Goal: Share content: Share content

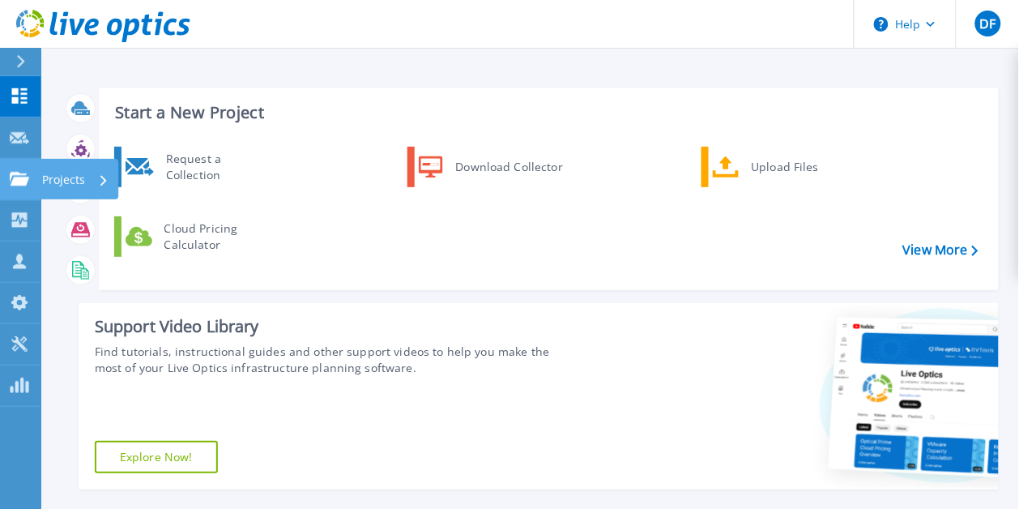
click at [16, 178] on icon at bounding box center [19, 179] width 19 height 14
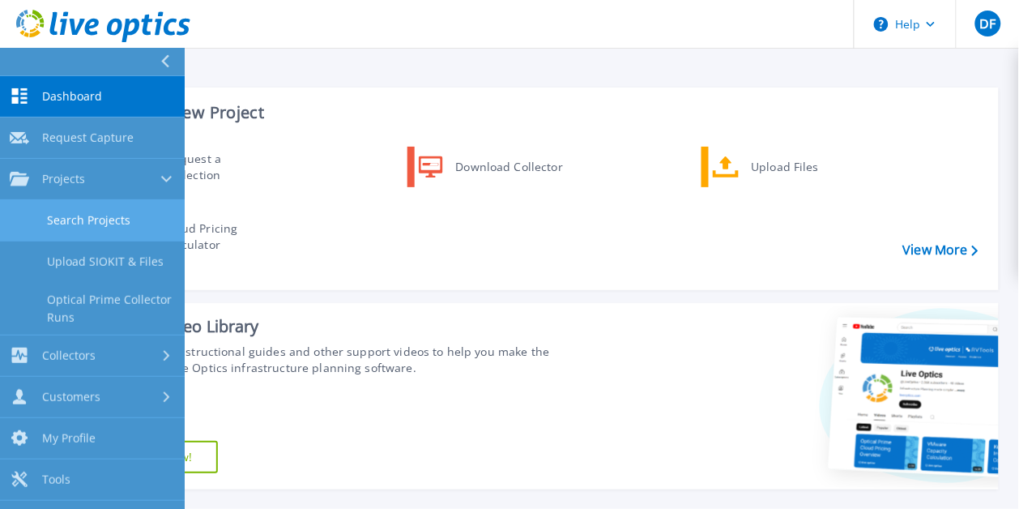
click at [58, 216] on link "Search Projects" at bounding box center [92, 220] width 185 height 41
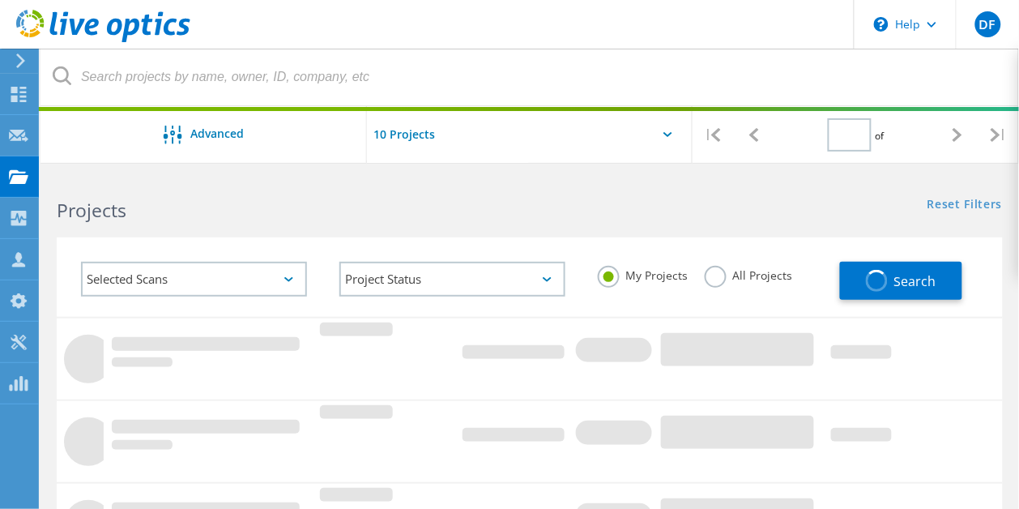
type input "1"
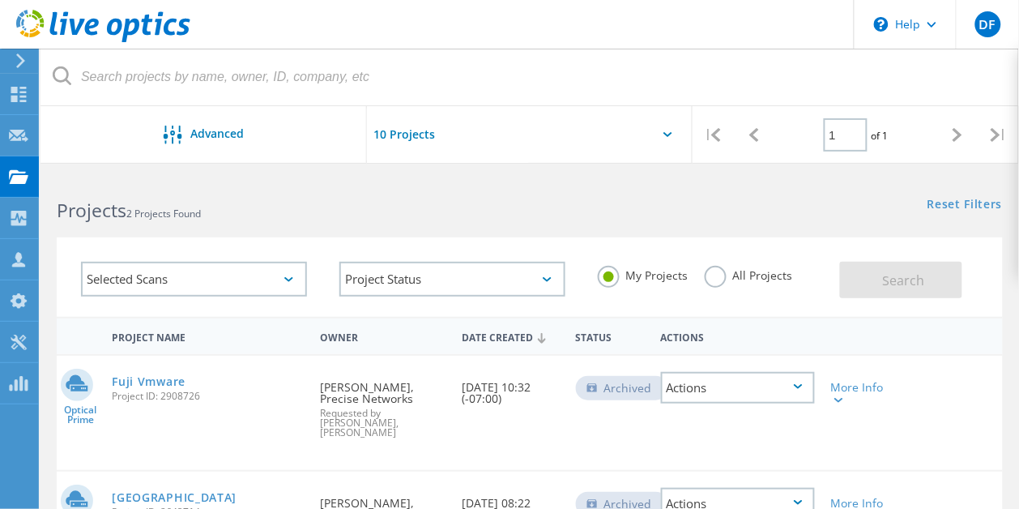
click at [720, 271] on label "All Projects" at bounding box center [749, 273] width 88 height 15
click at [0, 0] on input "All Projects" at bounding box center [0, 0] width 0 height 0
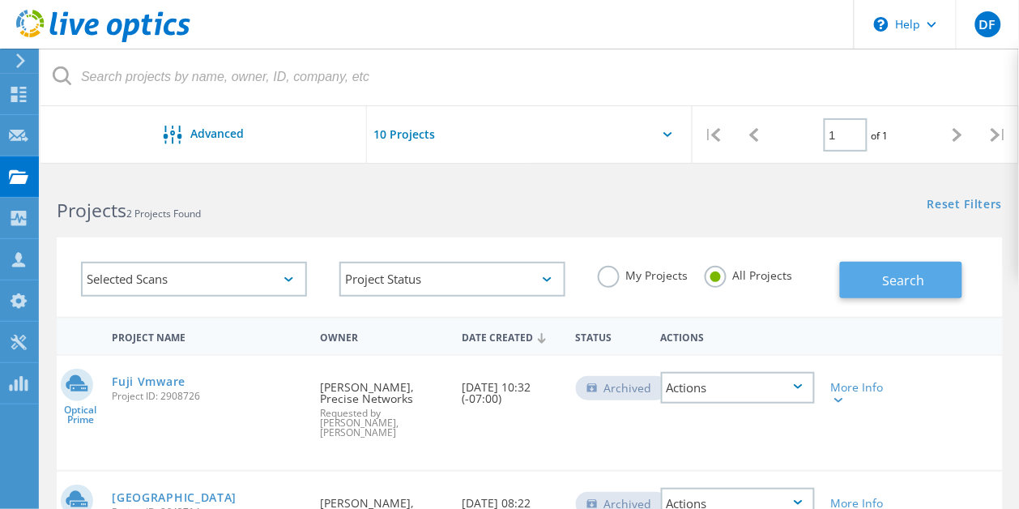
click at [860, 278] on button "Search" at bounding box center [901, 280] width 122 height 36
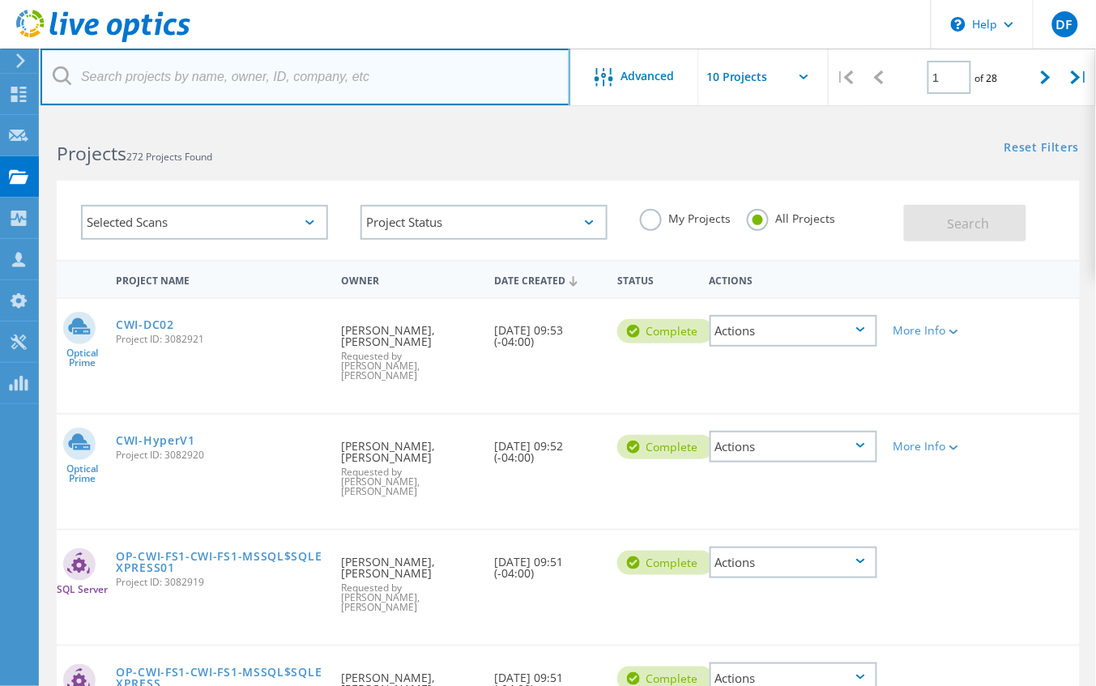
click at [233, 75] on input "text" at bounding box center [306, 77] width 530 height 57
paste input "Aptarro"
type input "Aptarro"
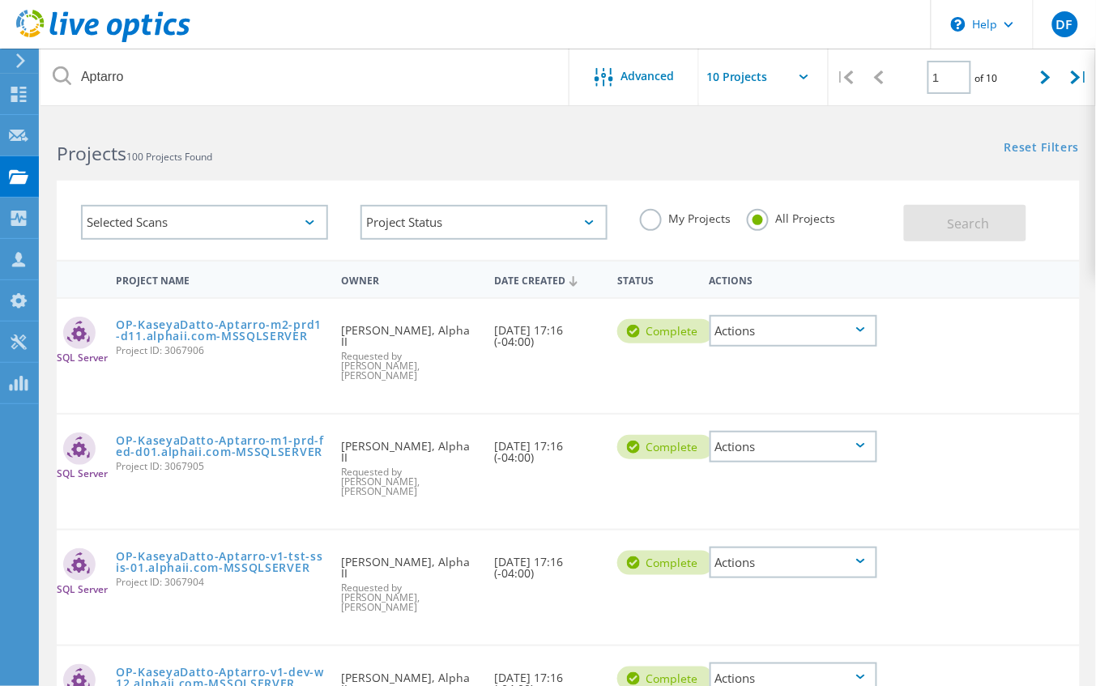
click at [763, 79] on input "text" at bounding box center [780, 77] width 162 height 57
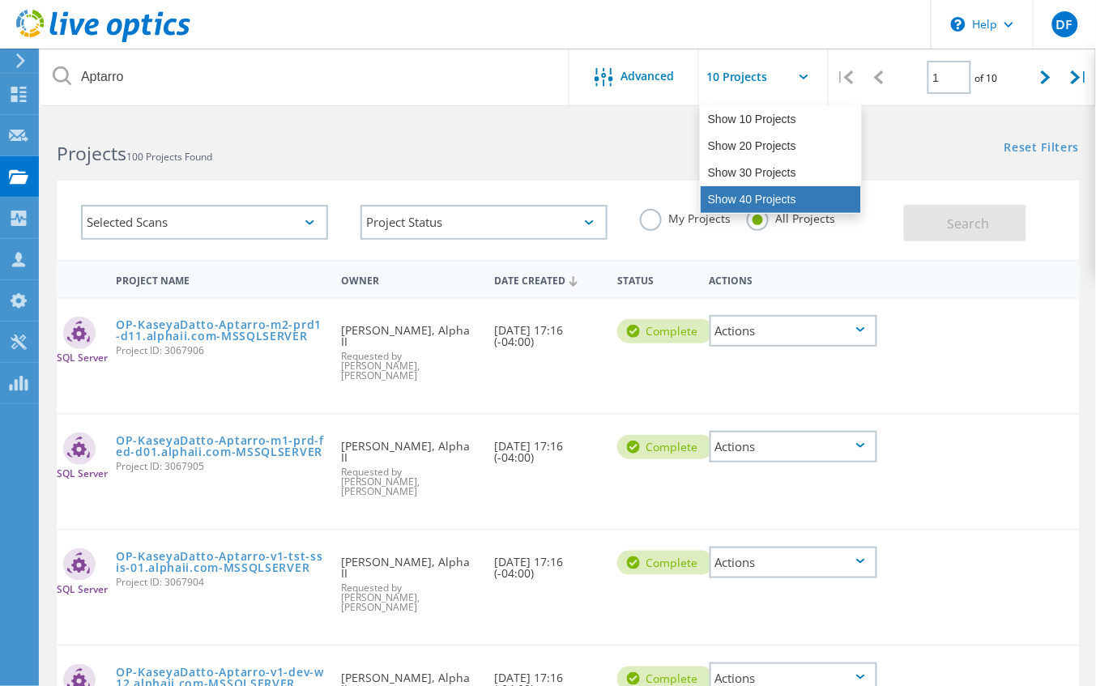
click at [735, 199] on div "Show 40 Projects" at bounding box center [781, 199] width 160 height 27
type input "Show 40 Projects"
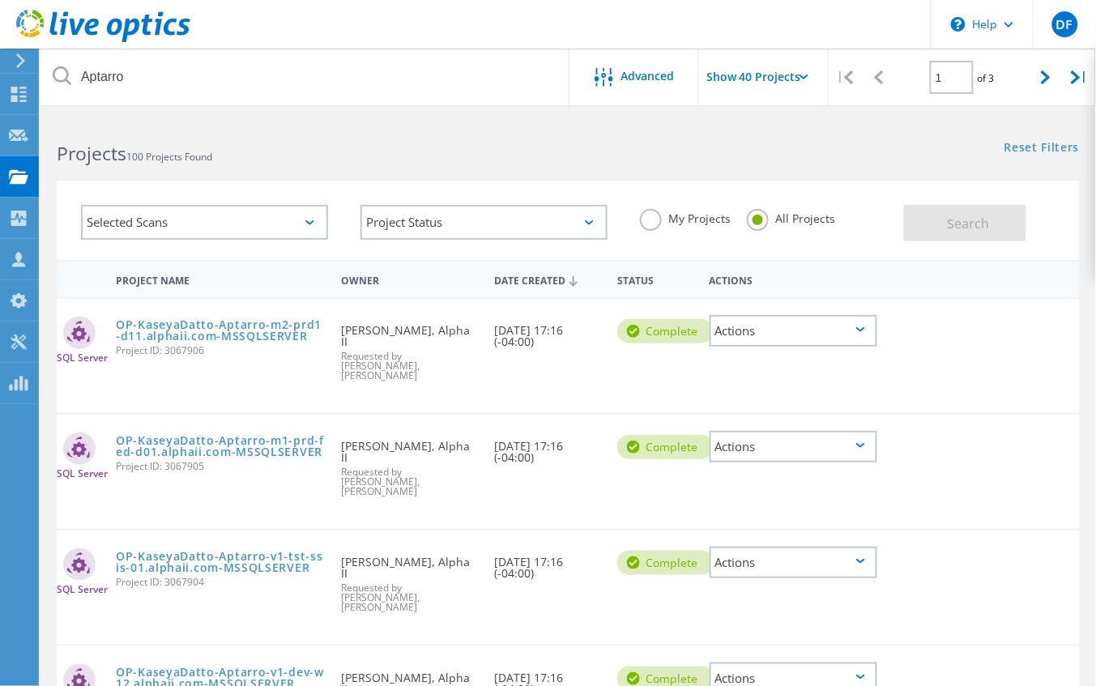
click at [782, 82] on input "Show 40 Projects" at bounding box center [780, 77] width 162 height 57
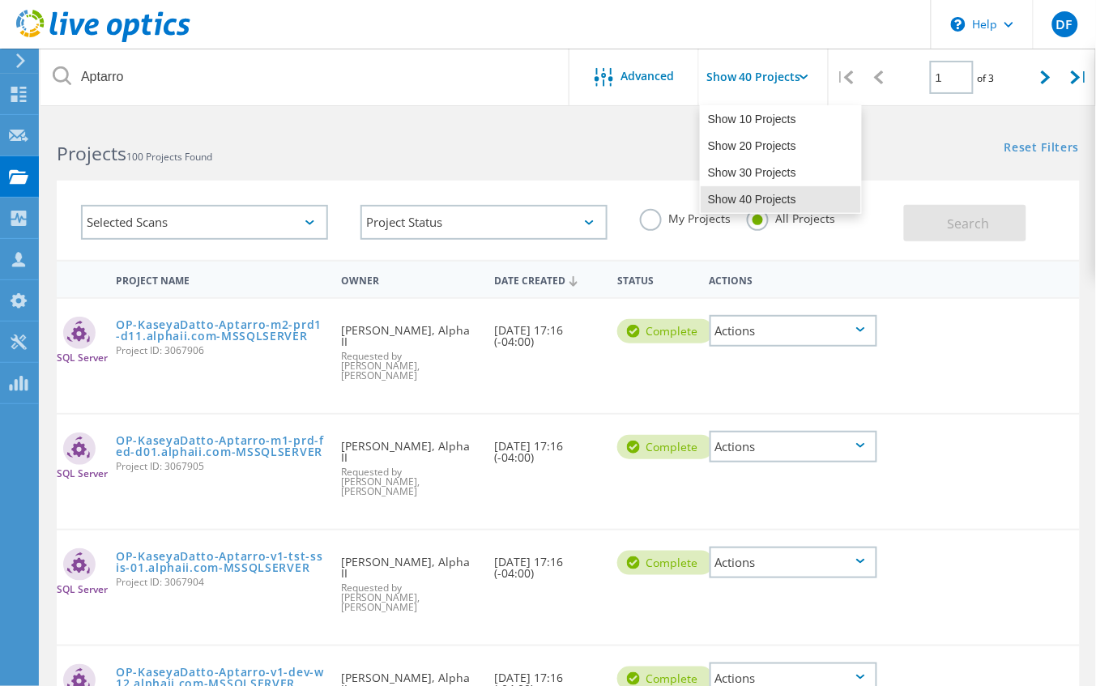
click at [584, 156] on div "Projects 100 Projects Found Reset Filters Show Filters" at bounding box center [569, 138] width 1056 height 43
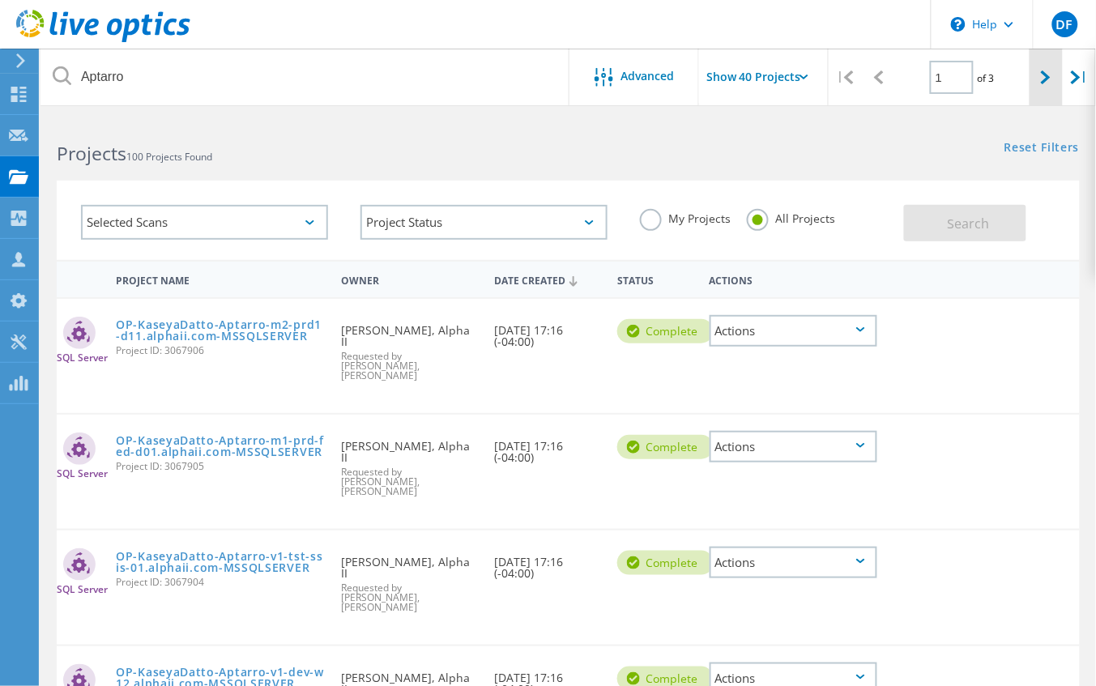
click at [1034, 81] on icon at bounding box center [1046, 77] width 10 height 14
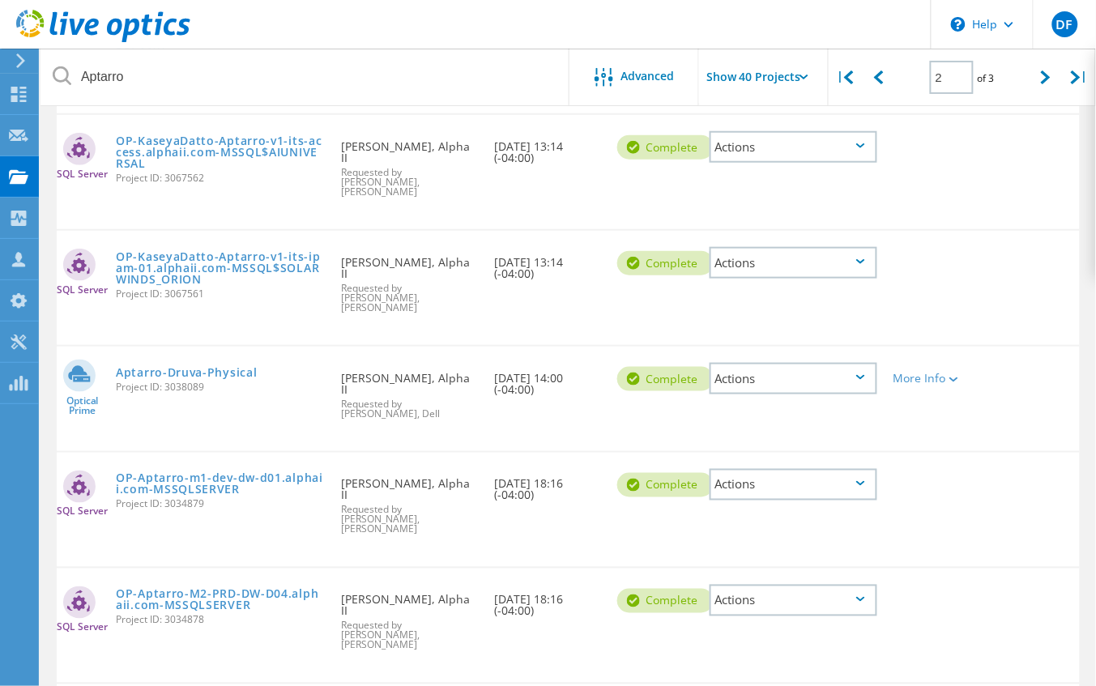
scroll to position [2934, 0]
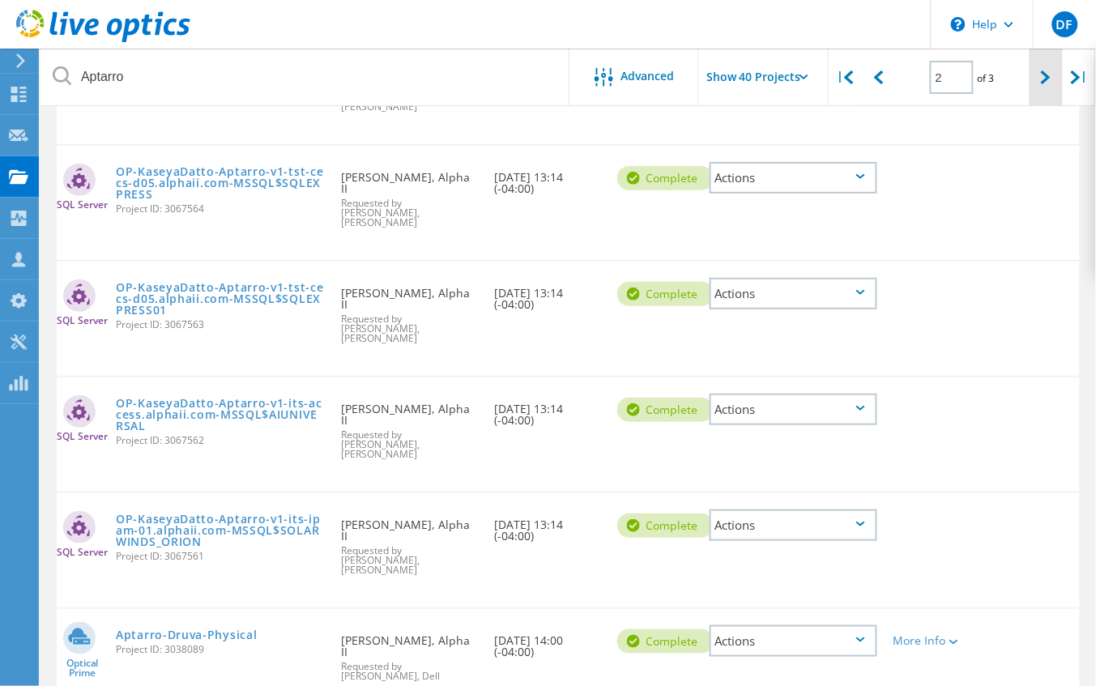
click at [1034, 70] on icon at bounding box center [1046, 77] width 10 height 14
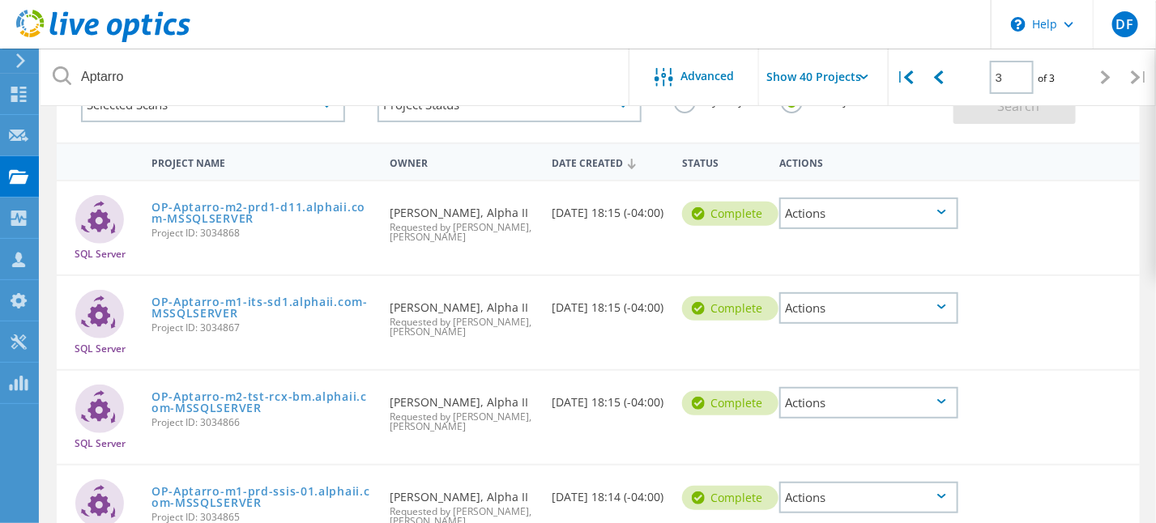
scroll to position [0, 0]
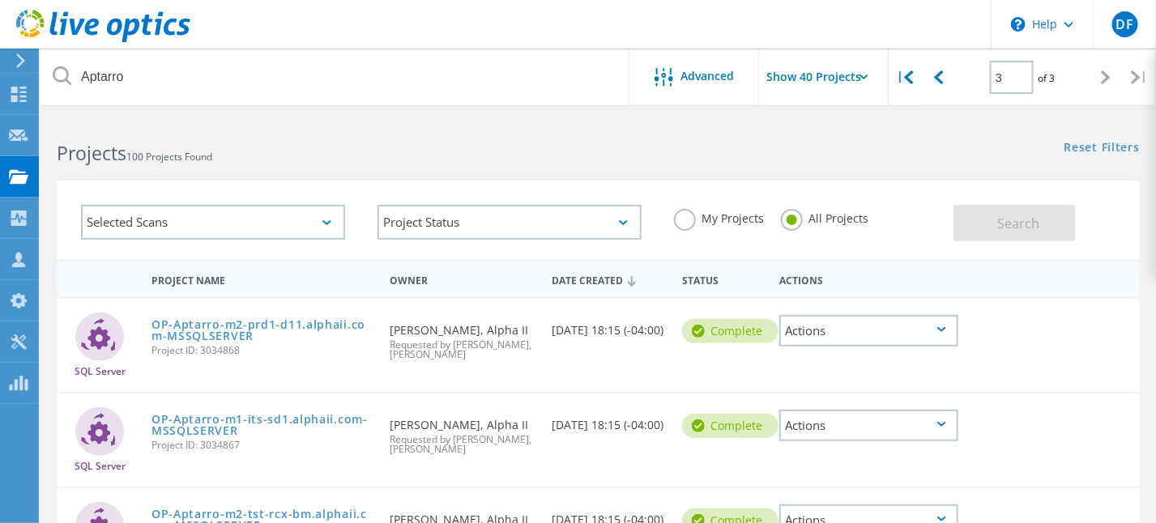
click at [324, 215] on div "Selected Scans" at bounding box center [213, 222] width 264 height 35
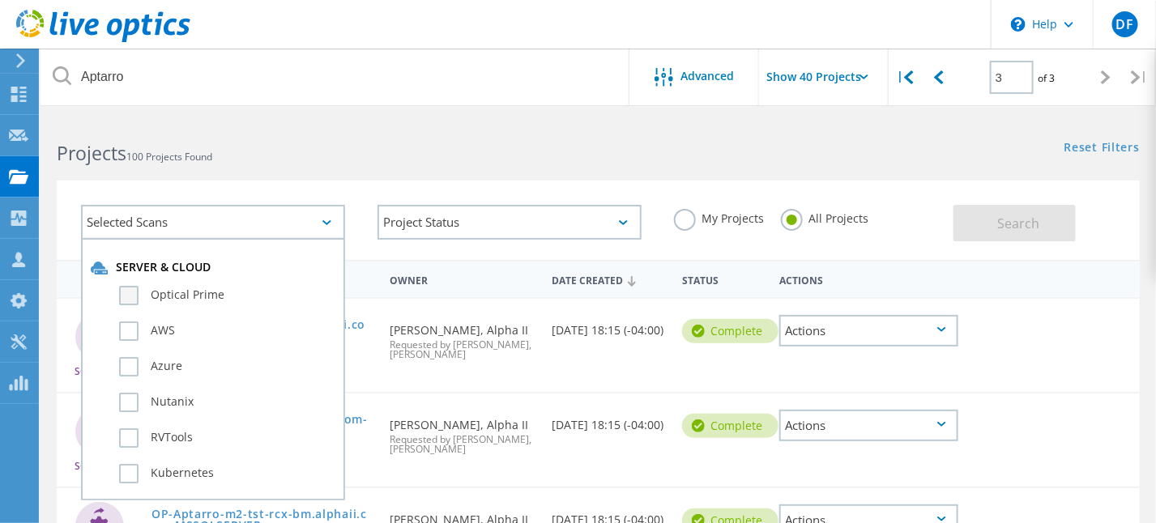
click at [126, 298] on label "Optical Prime" at bounding box center [227, 295] width 216 height 19
click at [0, 0] on input "Optical Prime" at bounding box center [0, 0] width 0 height 0
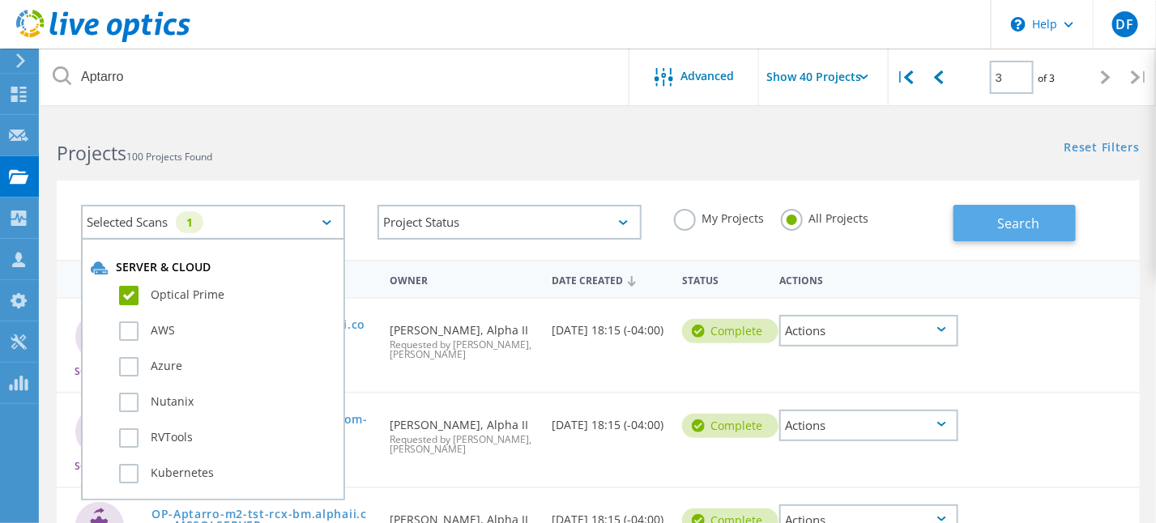
click at [1002, 220] on span "Search" at bounding box center [1019, 224] width 42 height 18
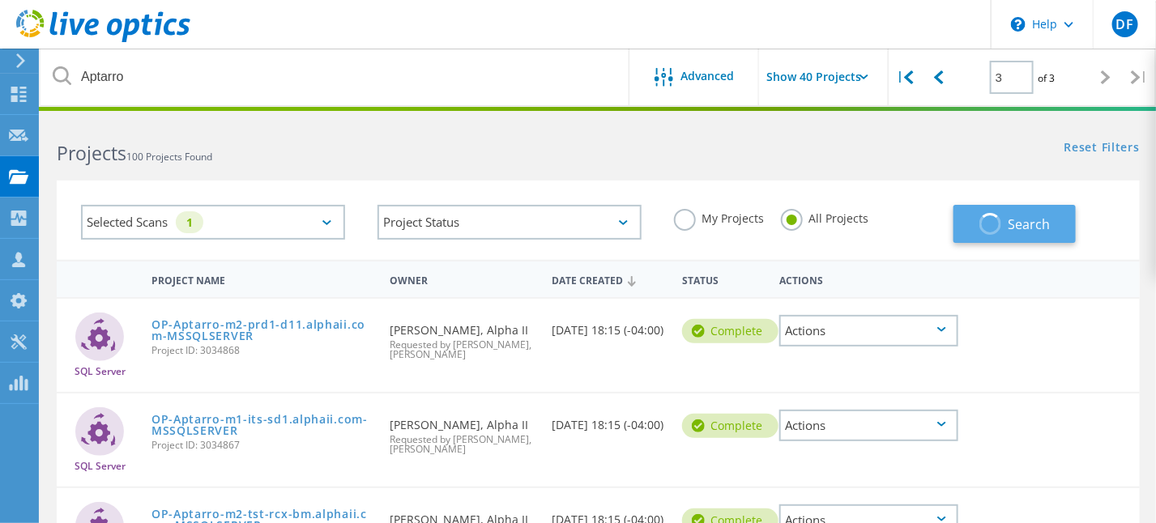
type input "1"
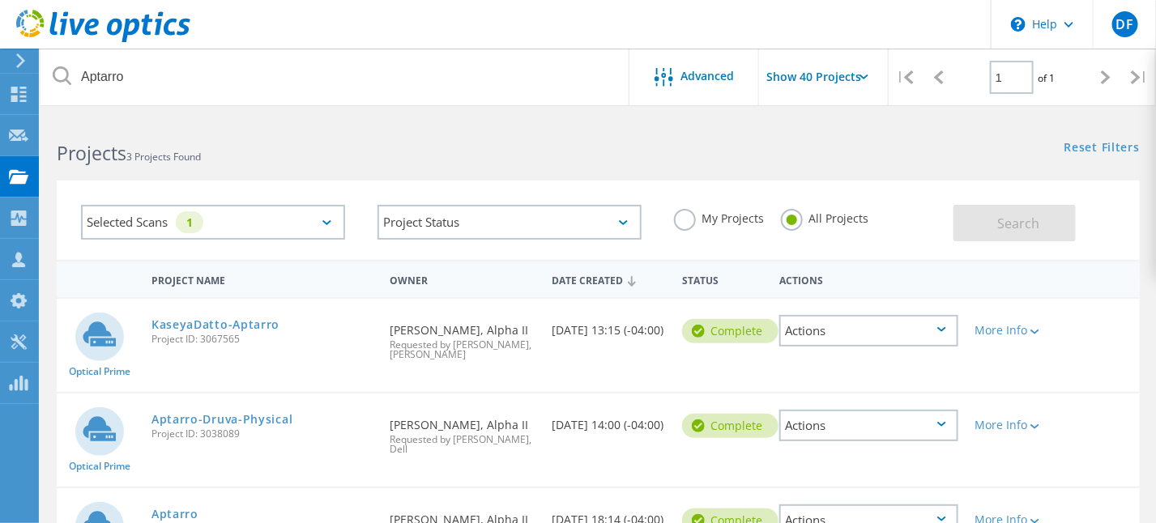
click at [335, 224] on div "Selected Scans 1" at bounding box center [213, 222] width 264 height 35
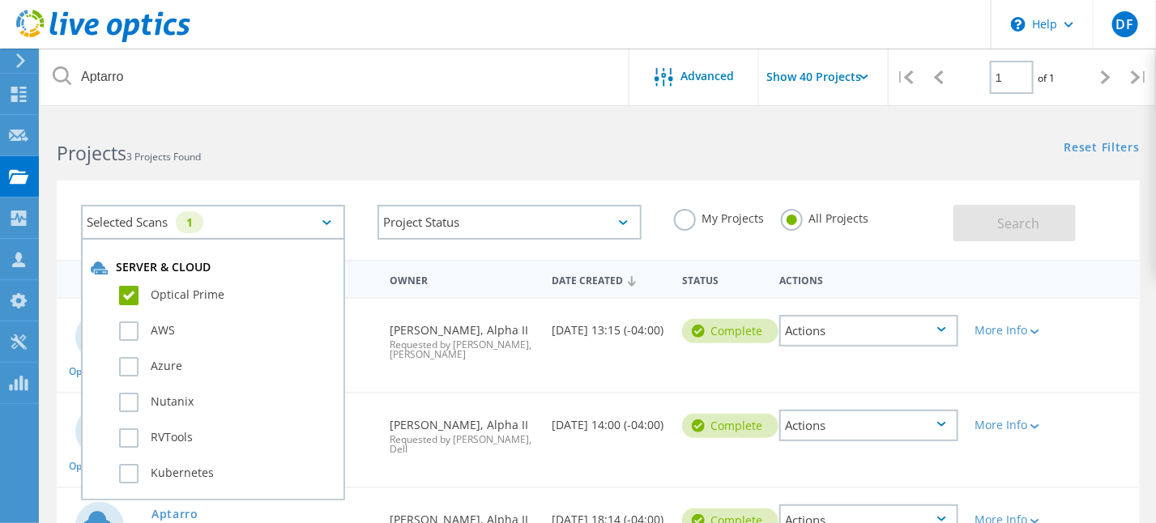
click at [127, 293] on label "Optical Prime" at bounding box center [227, 295] width 216 height 19
click at [0, 0] on input "Optical Prime" at bounding box center [0, 0] width 0 height 0
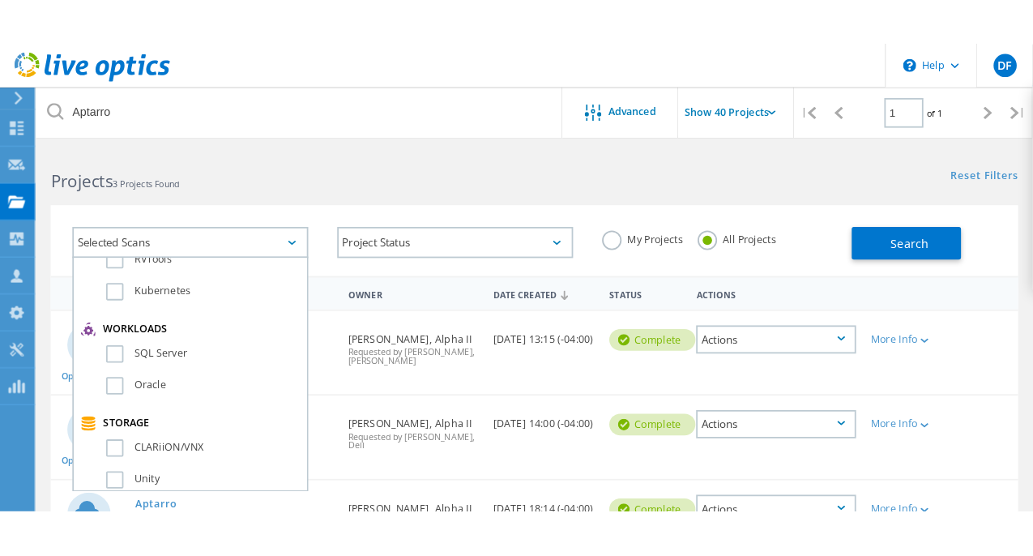
scroll to position [203, 0]
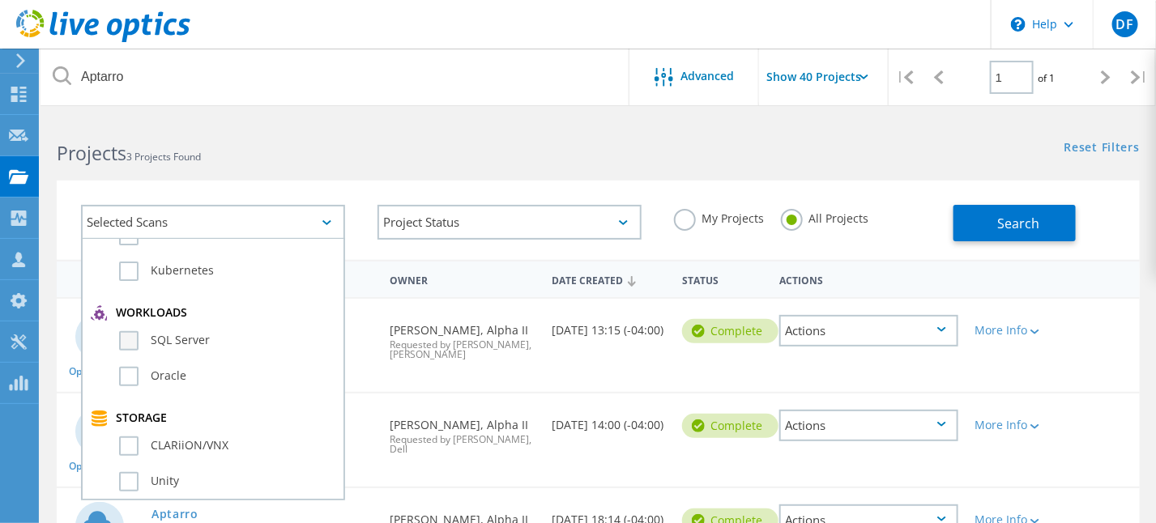
click at [179, 331] on label "SQL Server" at bounding box center [227, 340] width 216 height 19
click at [0, 0] on input "SQL Server" at bounding box center [0, 0] width 0 height 0
click at [1014, 221] on span "Search" at bounding box center [1019, 224] width 42 height 18
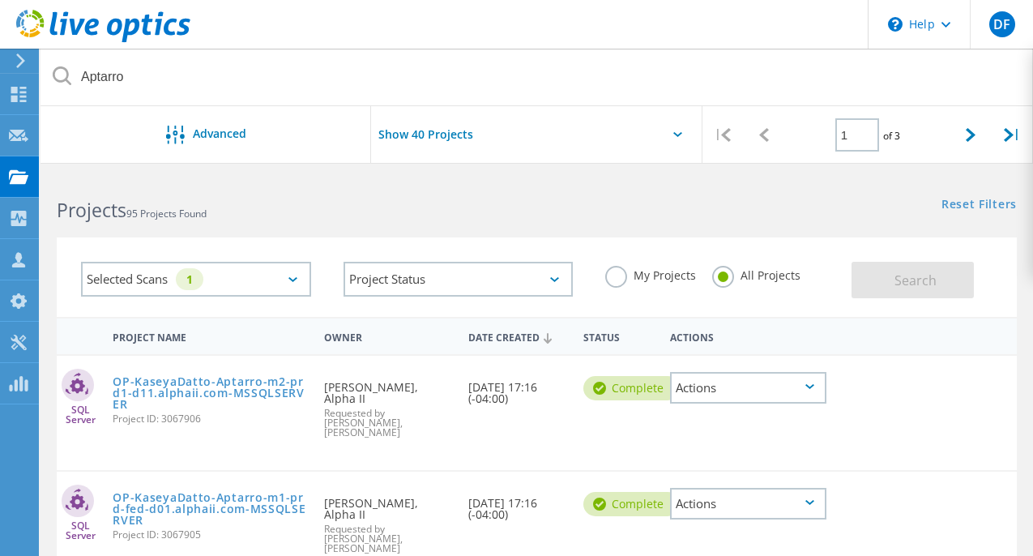
click at [800, 377] on div "Actions" at bounding box center [748, 388] width 156 height 32
click at [909, 395] on div at bounding box center [873, 377] width 77 height 42
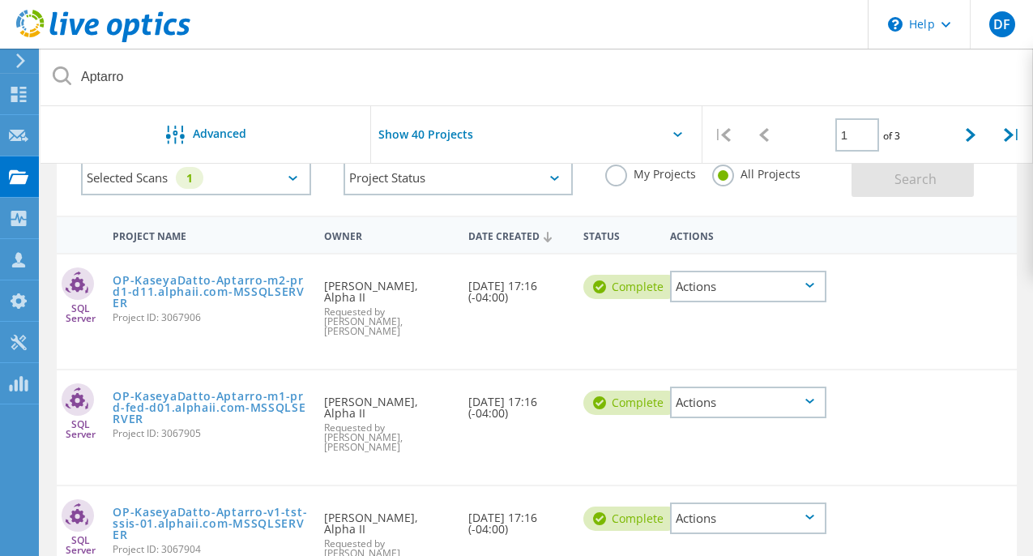
scroll to position [0, 0]
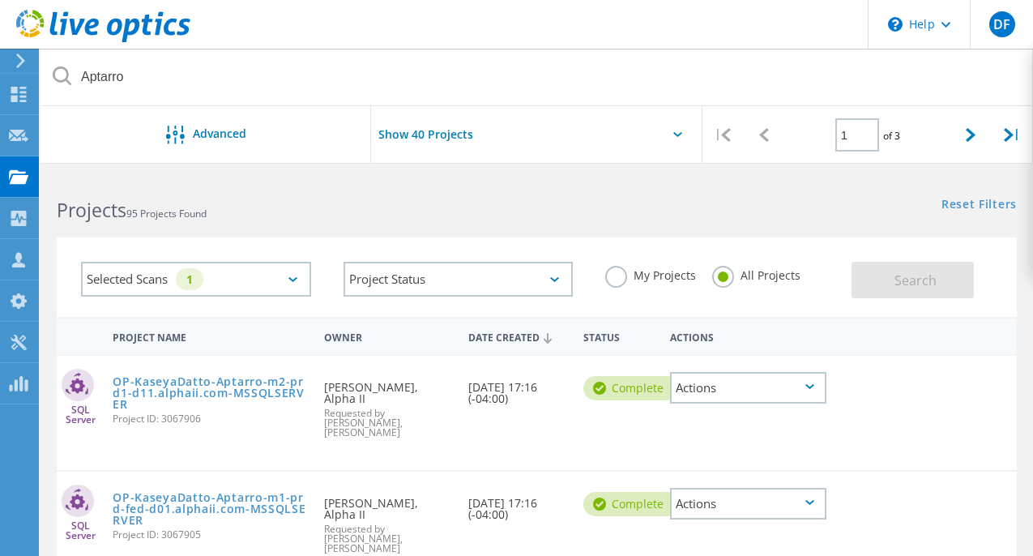
click at [814, 395] on div "Actions" at bounding box center [748, 388] width 156 height 32
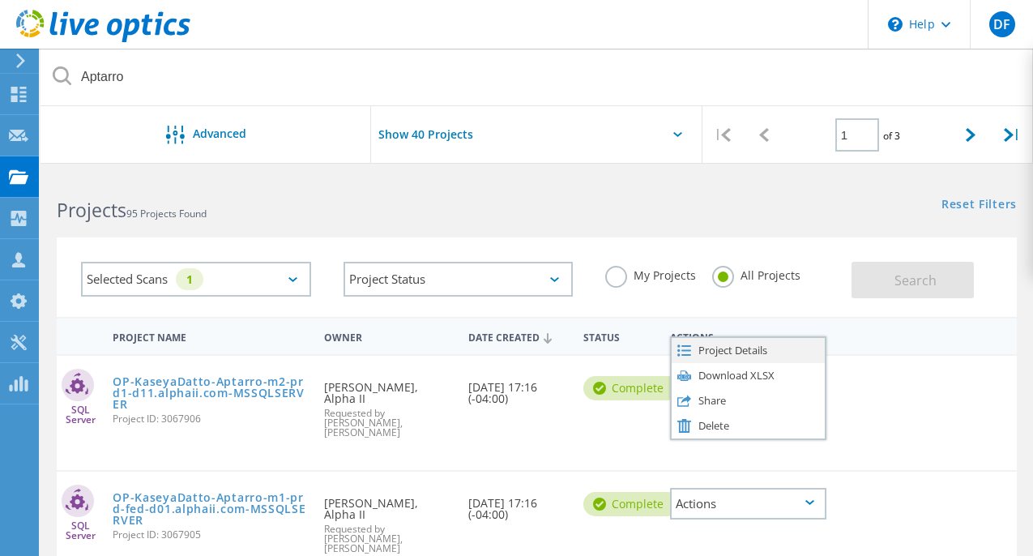
click at [733, 341] on div "Project Details" at bounding box center [748, 350] width 153 height 25
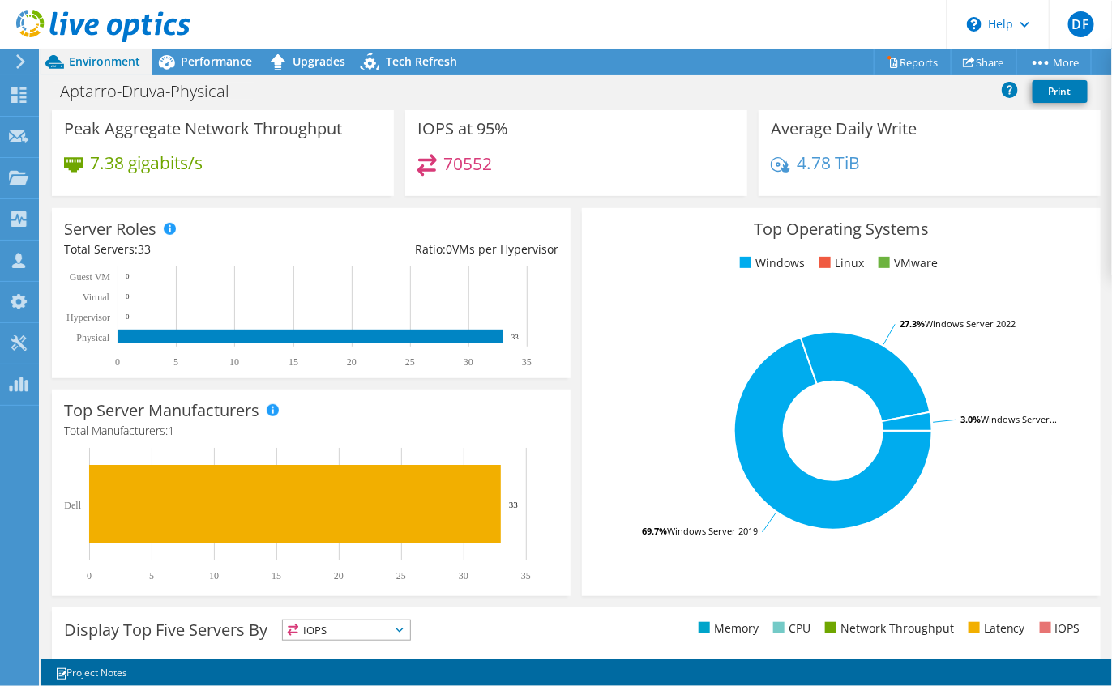
scroll to position [203, 0]
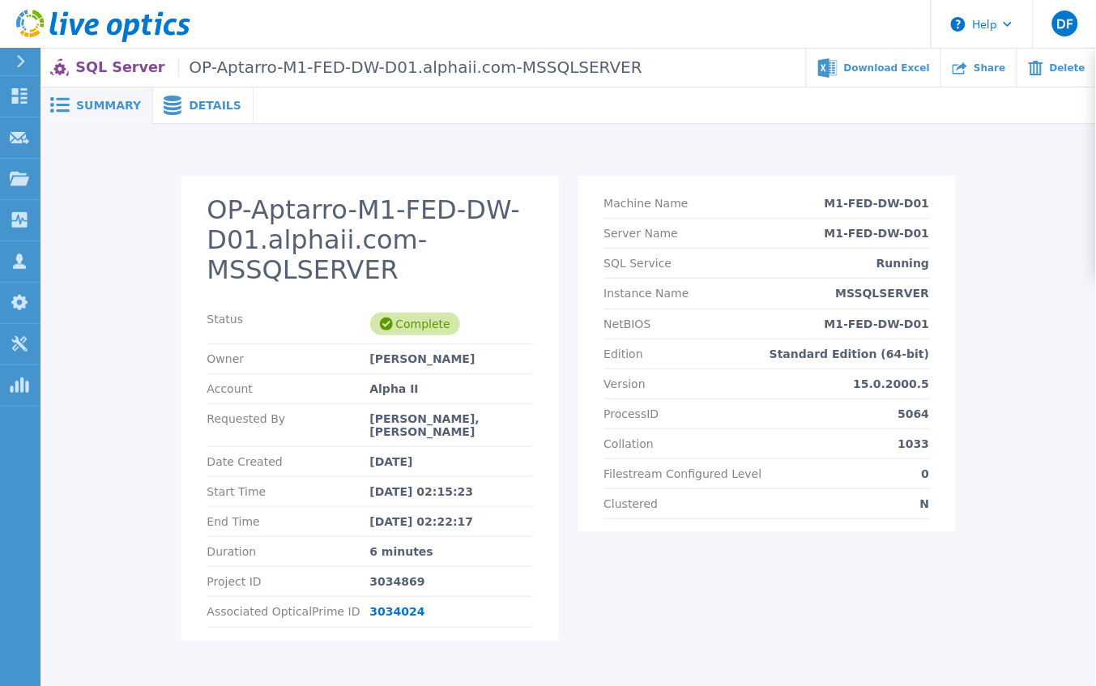
click at [189, 102] on span "Details" at bounding box center [215, 105] width 53 height 11
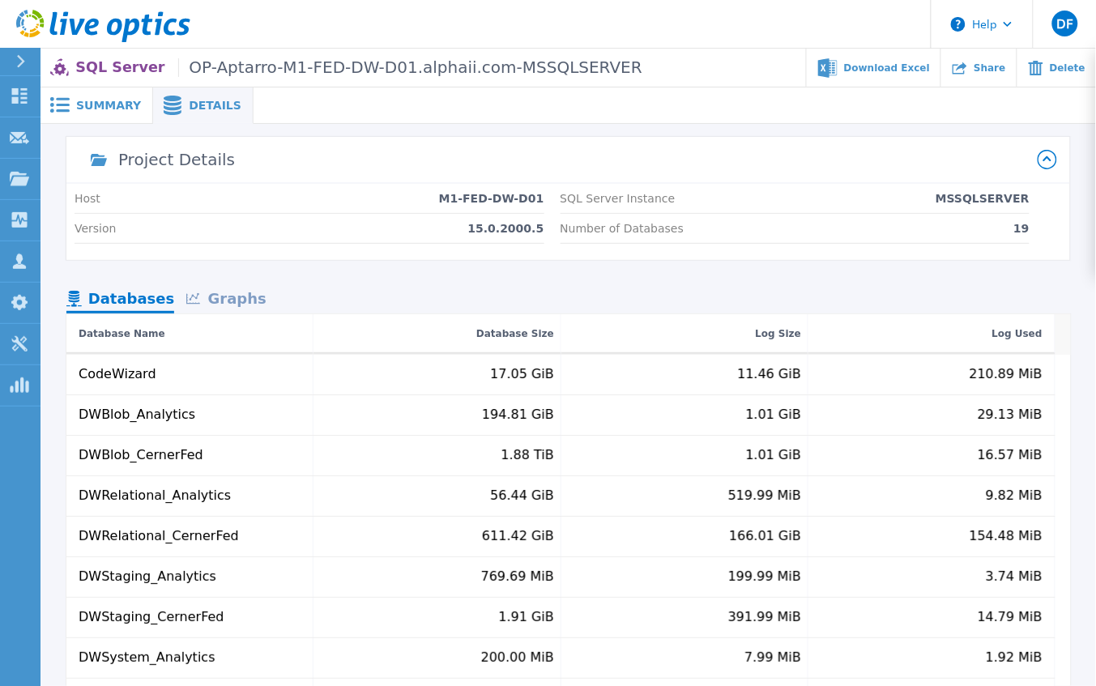
click at [223, 304] on div "Graphs" at bounding box center [226, 300] width 104 height 28
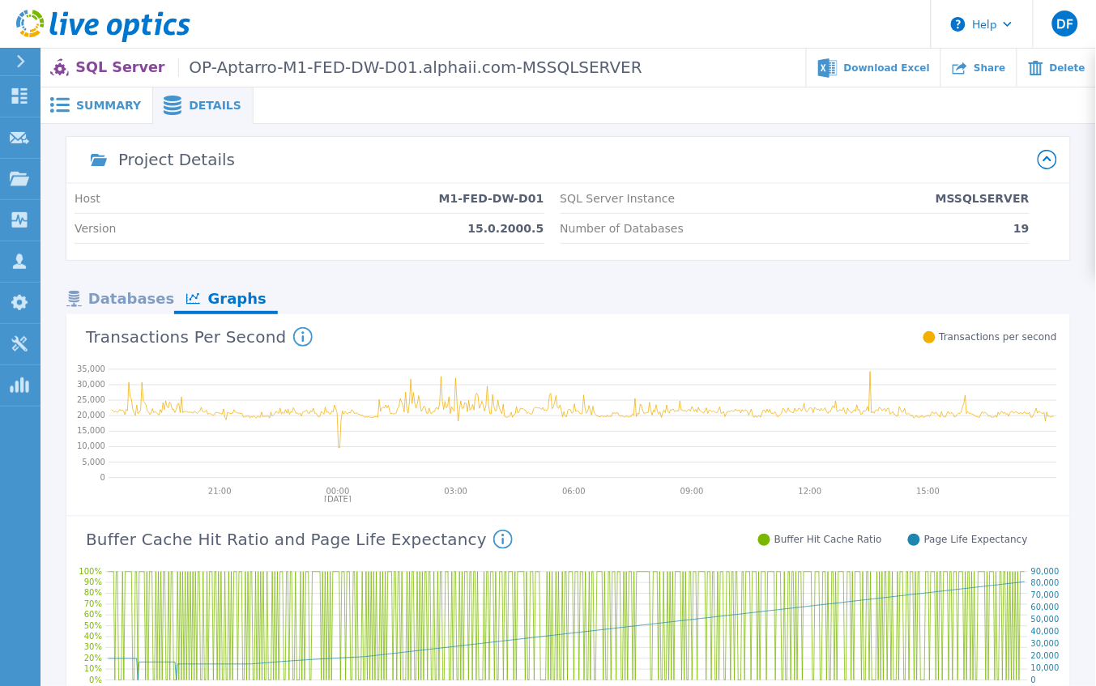
click at [140, 297] on div "Databases" at bounding box center [120, 300] width 108 height 28
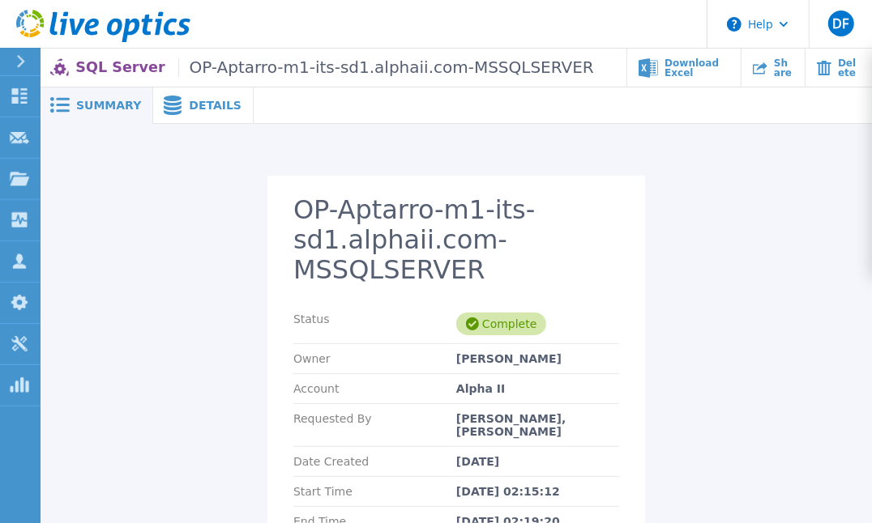
click at [199, 100] on span "Details" at bounding box center [215, 105] width 53 height 11
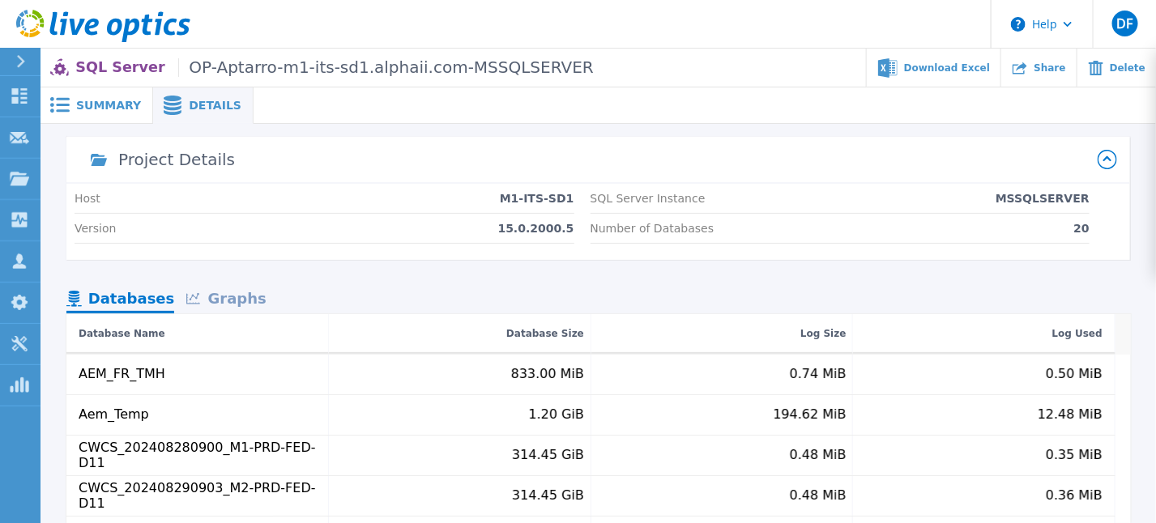
click at [109, 103] on span "Summary" at bounding box center [108, 105] width 65 height 11
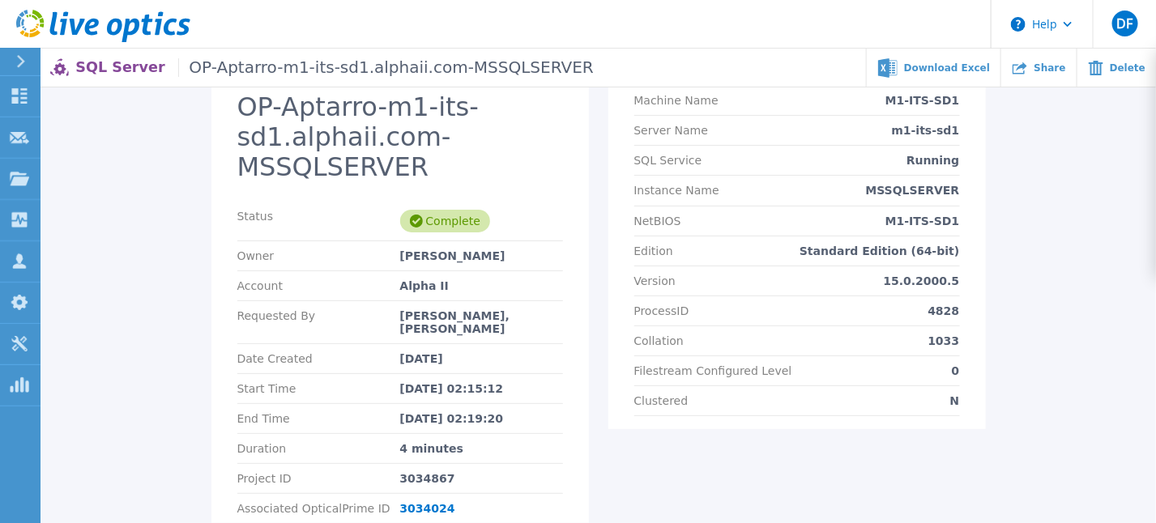
scroll to position [251, 0]
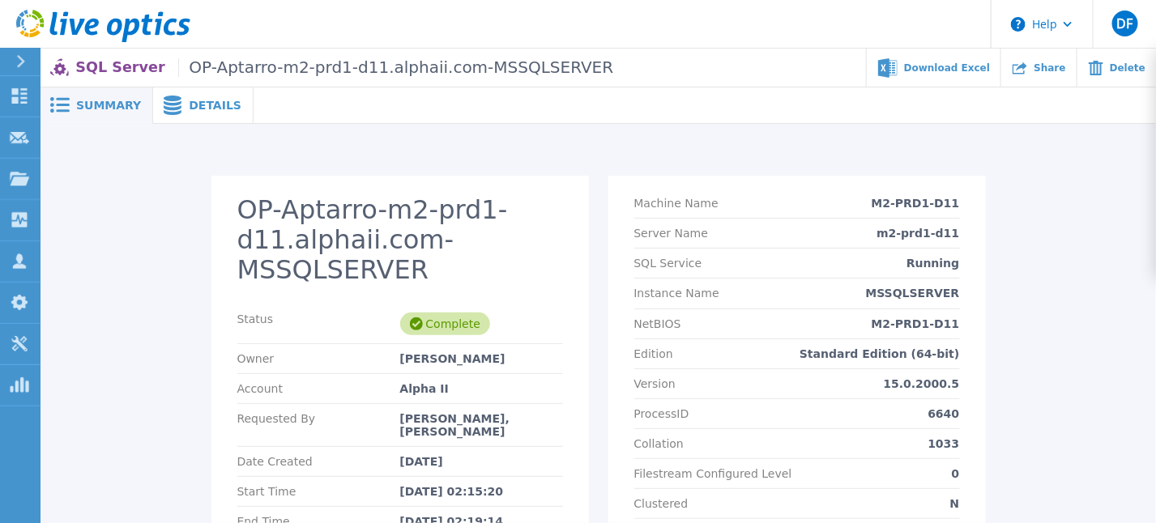
click at [193, 109] on span "Details" at bounding box center [215, 105] width 53 height 11
click at [179, 102] on span at bounding box center [171, 105] width 36 height 19
click at [211, 100] on span "Details" at bounding box center [215, 105] width 53 height 11
click at [197, 107] on span "Details" at bounding box center [215, 105] width 53 height 11
click at [174, 100] on span at bounding box center [171, 105] width 36 height 19
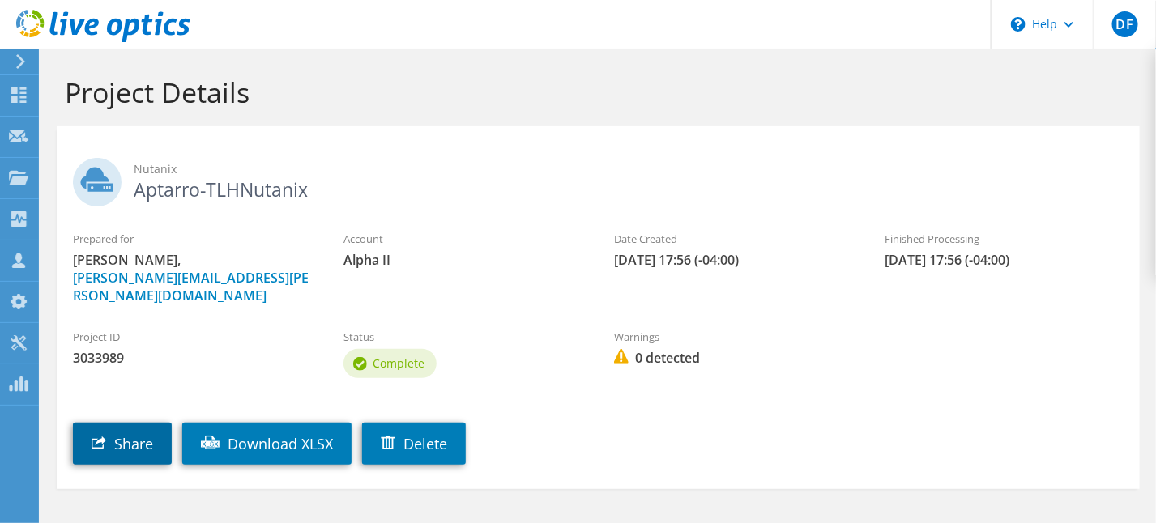
click at [113, 434] on link "Share" at bounding box center [122, 444] width 99 height 42
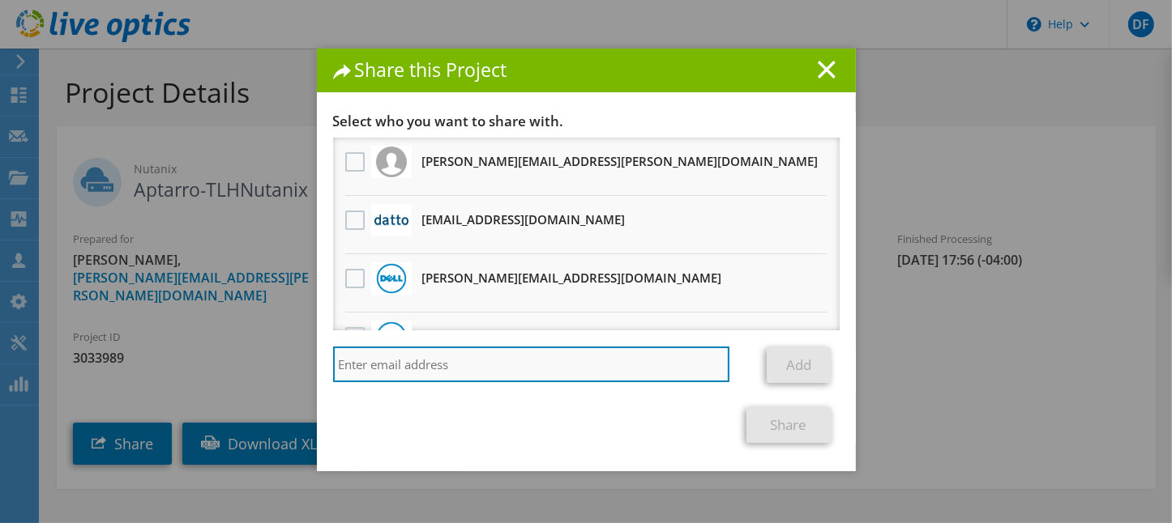
click at [472, 370] on input "search" at bounding box center [531, 365] width 397 height 36
type input "jon"
drag, startPoint x: 549, startPoint y: 379, endPoint x: 248, endPoint y: 413, distance: 302.6
click at [248, 413] on div "Share this Project Link other users to this project Changes can be overwritten …" at bounding box center [586, 262] width 1172 height 426
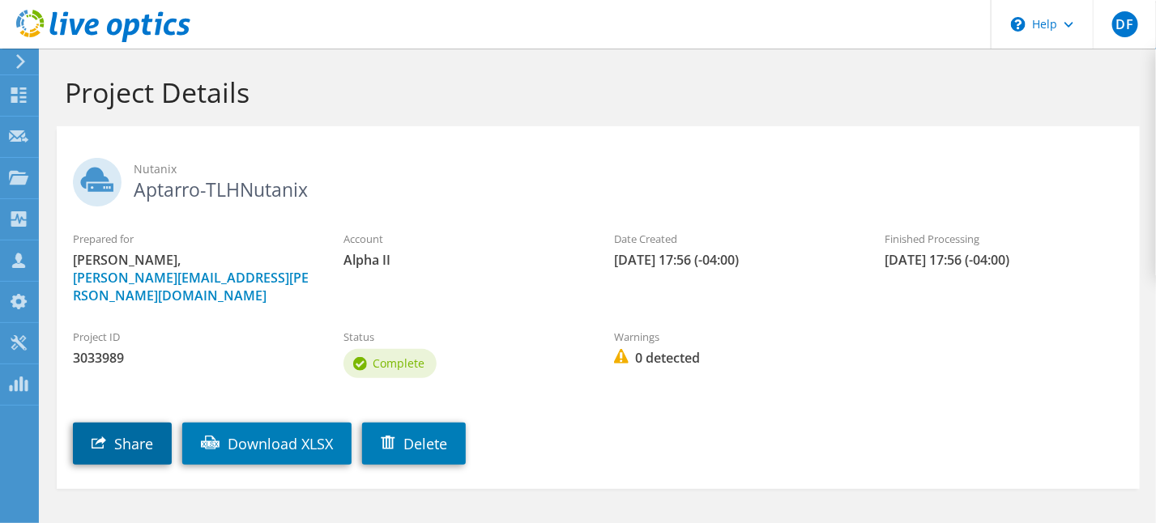
click at [128, 428] on link "Share" at bounding box center [122, 444] width 99 height 42
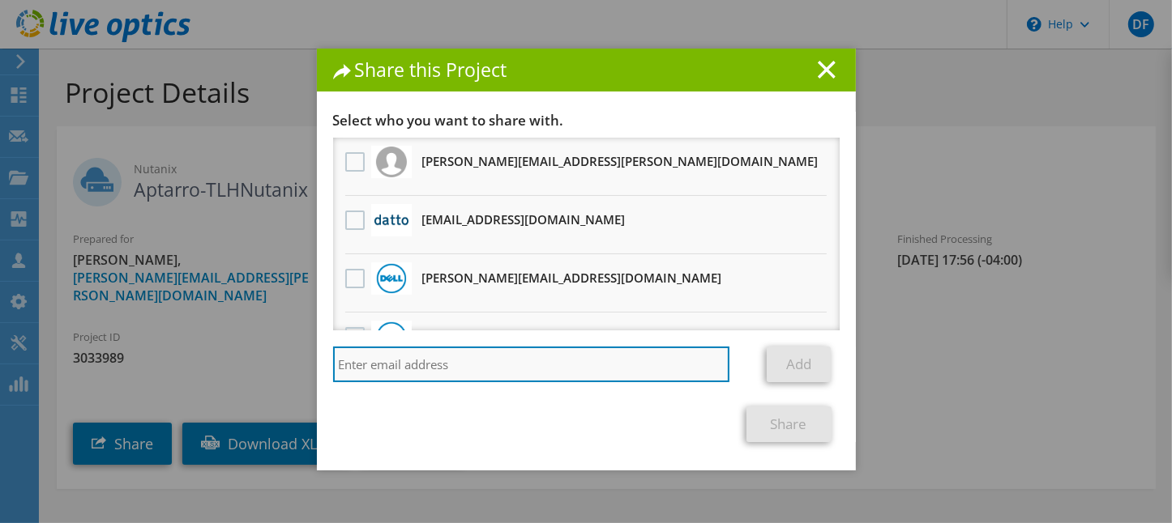
click at [499, 365] on input "search" at bounding box center [531, 365] width 397 height 36
paste input "[EMAIL_ADDRESS][DOMAIN_NAME]"
type input "[EMAIL_ADDRESS][DOMAIN_NAME]"
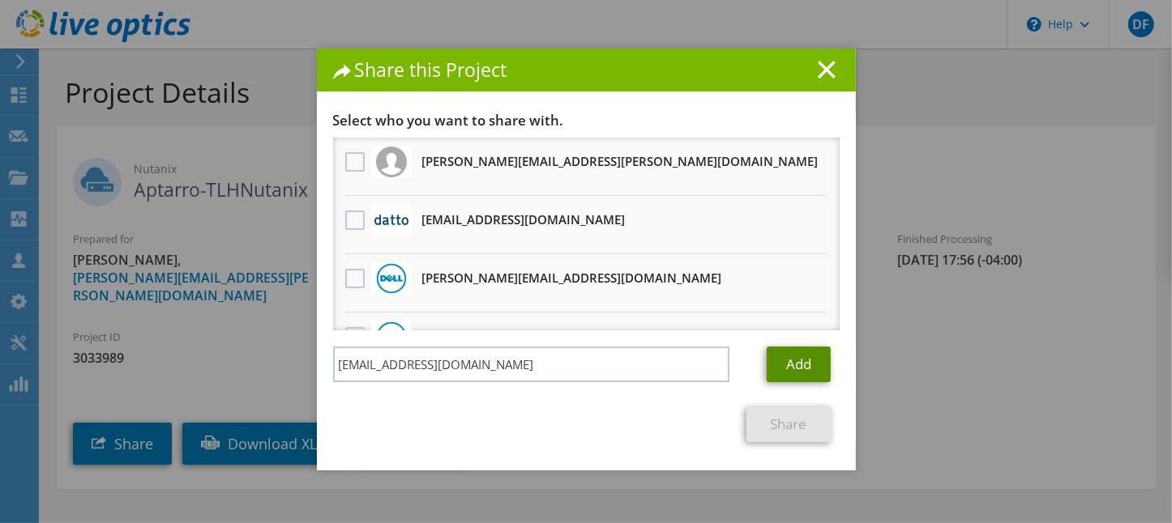
click at [788, 370] on link "Add" at bounding box center [799, 365] width 64 height 36
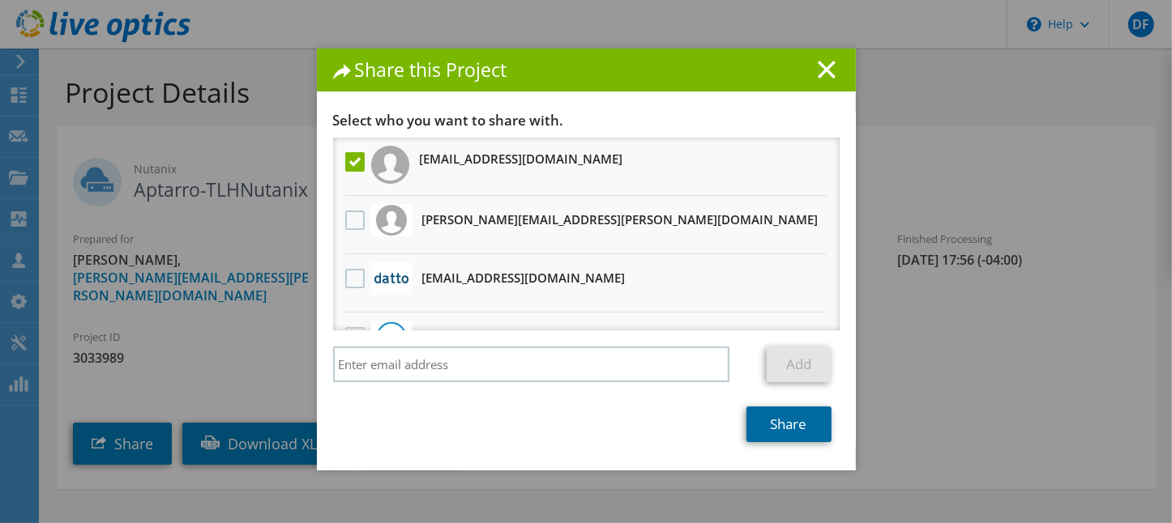
click at [782, 428] on link "Share" at bounding box center [788, 425] width 85 height 36
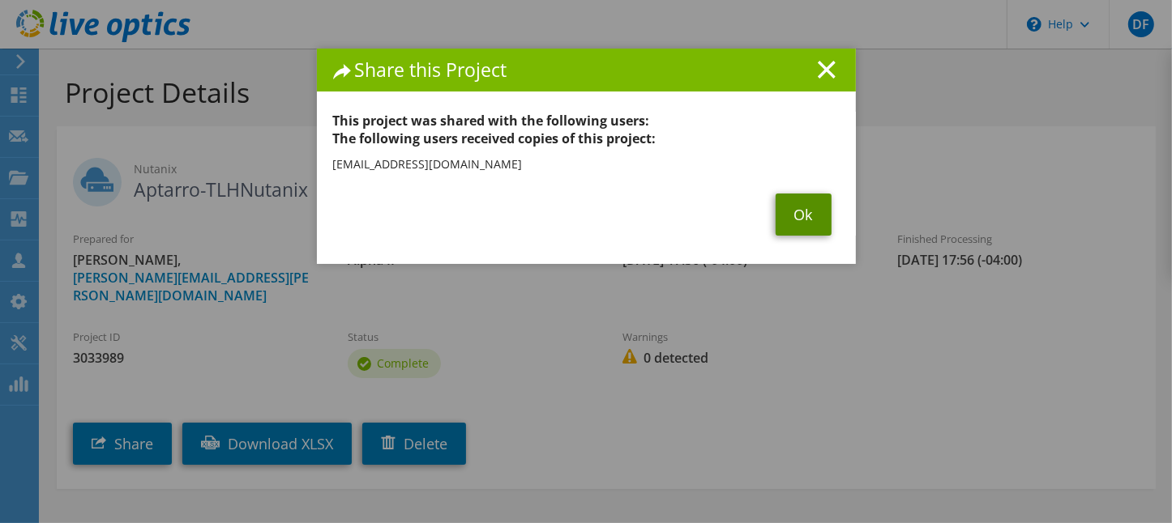
click at [790, 221] on link "Ok" at bounding box center [803, 215] width 56 height 42
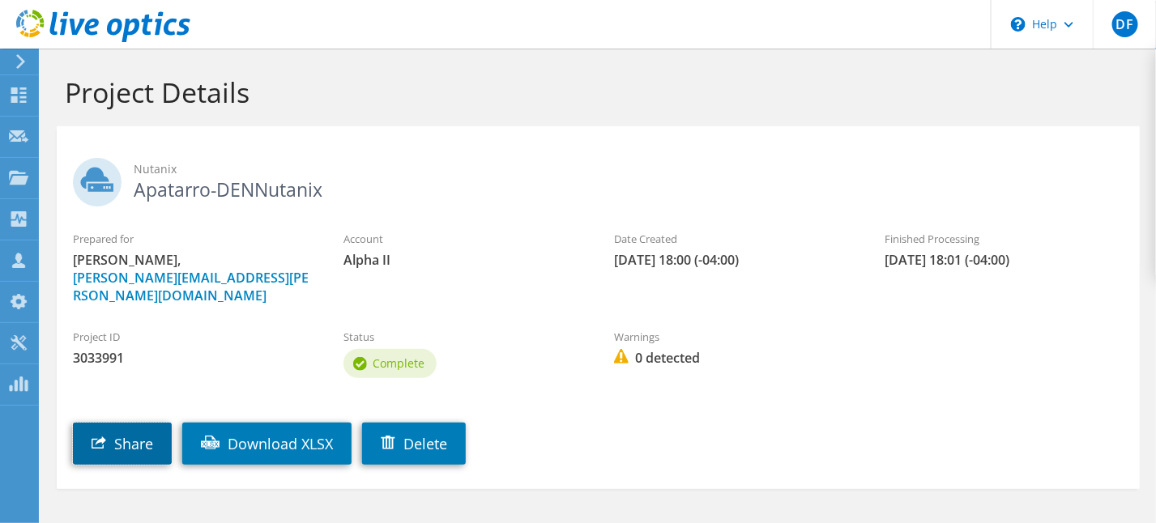
click at [131, 423] on link "Share" at bounding box center [122, 444] width 99 height 42
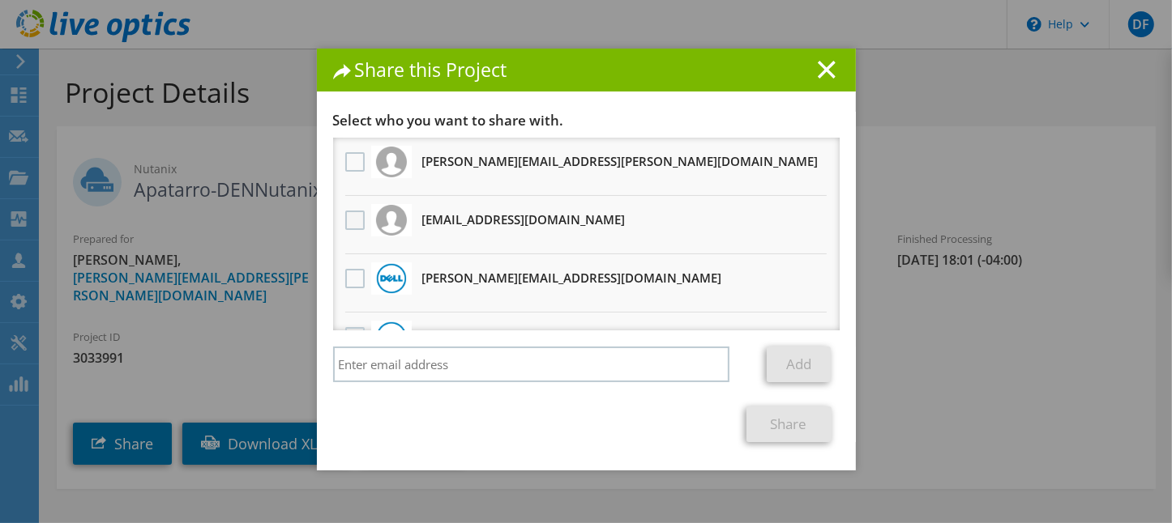
click at [345, 216] on label at bounding box center [356, 220] width 23 height 19
click at [0, 0] on input "checkbox" at bounding box center [0, 0] width 0 height 0
click at [783, 432] on link "Share" at bounding box center [788, 425] width 85 height 36
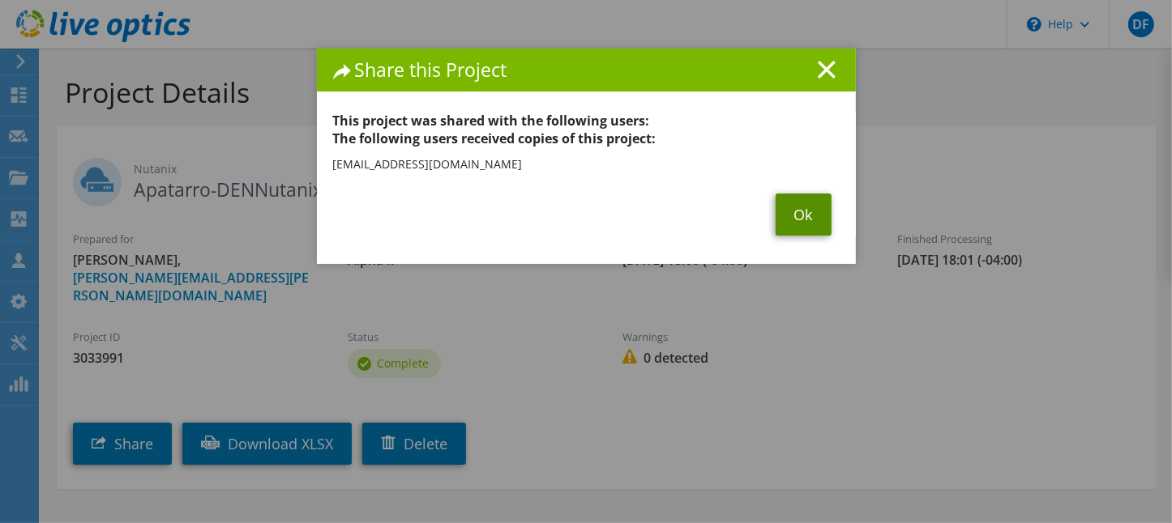
click at [795, 211] on link "Ok" at bounding box center [803, 215] width 56 height 42
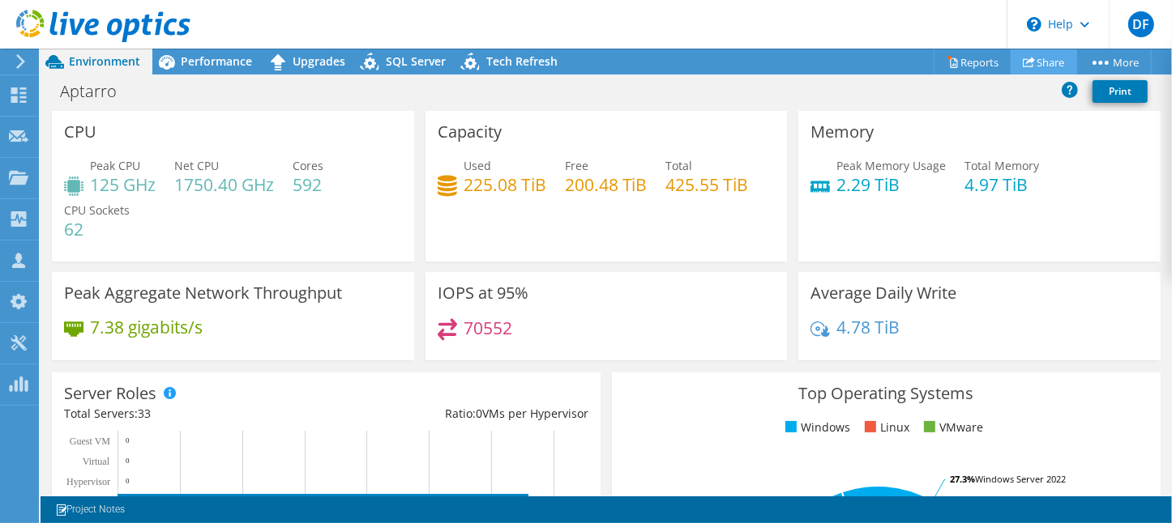
click at [1019, 53] on link "Share" at bounding box center [1043, 61] width 66 height 25
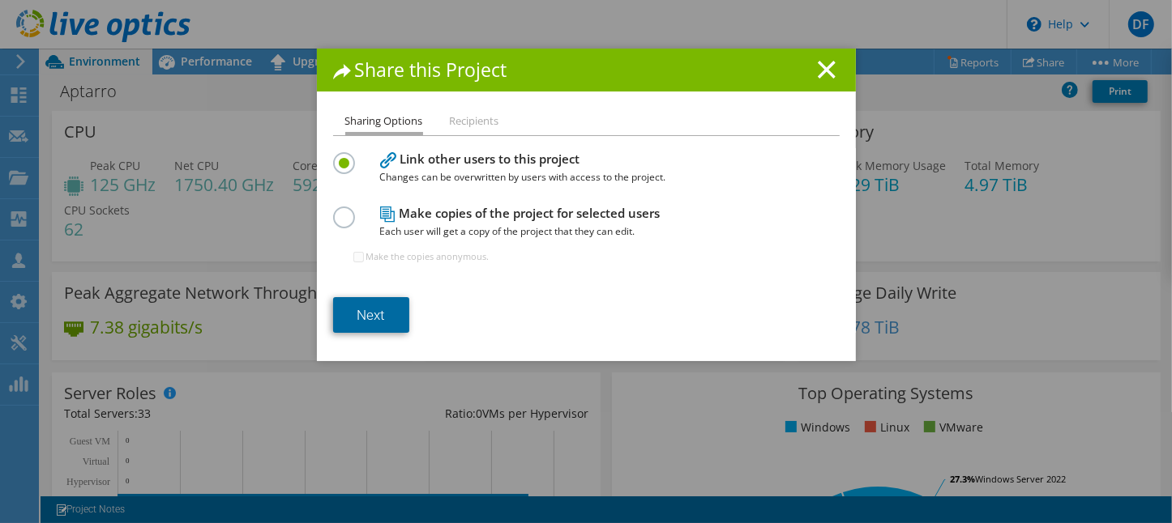
click at [369, 314] on link "Next" at bounding box center [371, 315] width 76 height 36
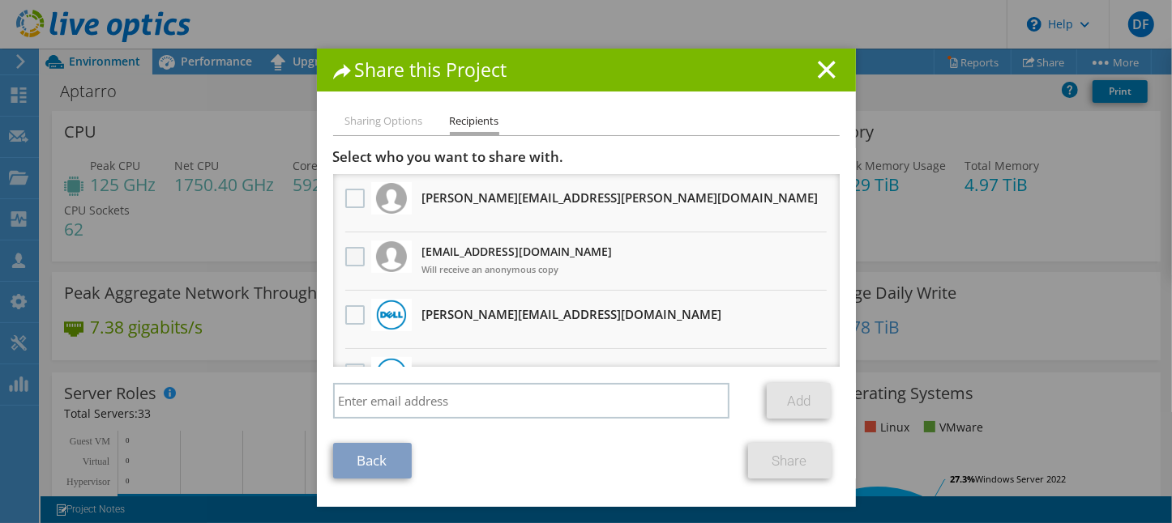
click at [345, 253] on label at bounding box center [356, 256] width 23 height 19
click at [0, 0] on input "checkbox" at bounding box center [0, 0] width 0 height 0
click at [770, 464] on link "Share" at bounding box center [789, 461] width 83 height 36
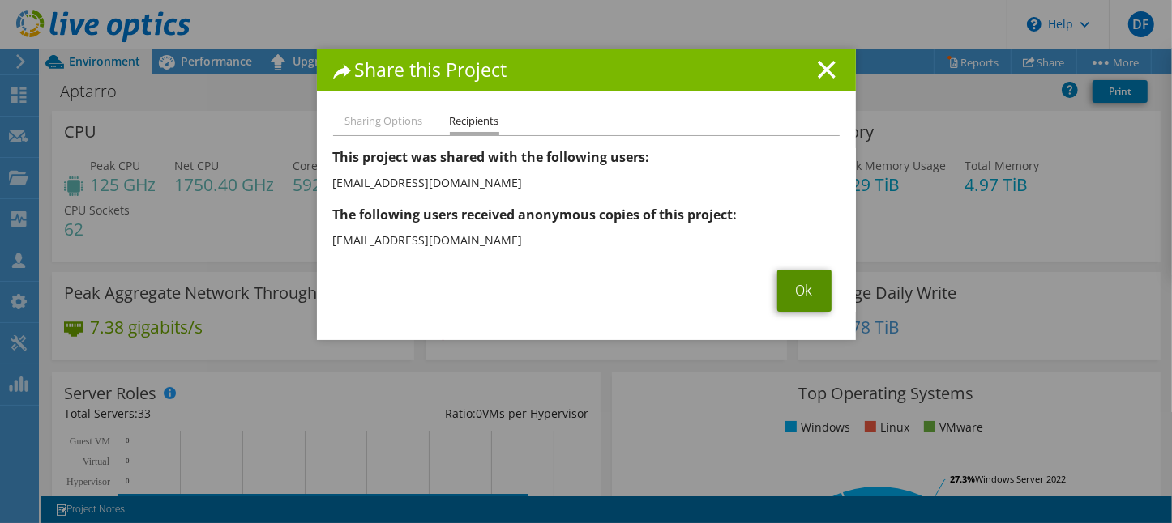
click at [784, 300] on link "Ok" at bounding box center [804, 291] width 54 height 42
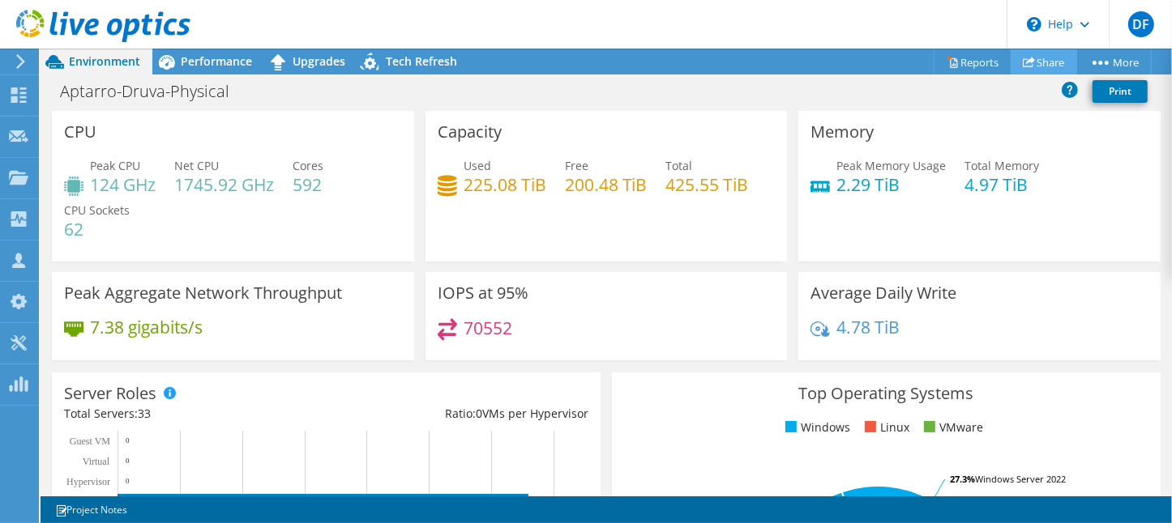
click at [1033, 59] on link "Share" at bounding box center [1043, 61] width 66 height 25
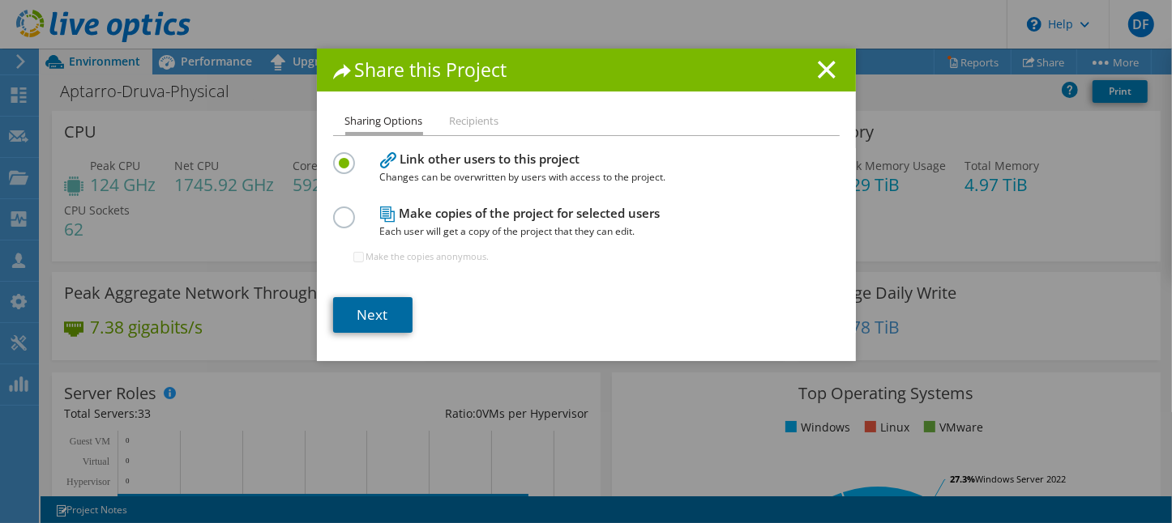
click at [358, 314] on link "Next" at bounding box center [372, 315] width 79 height 36
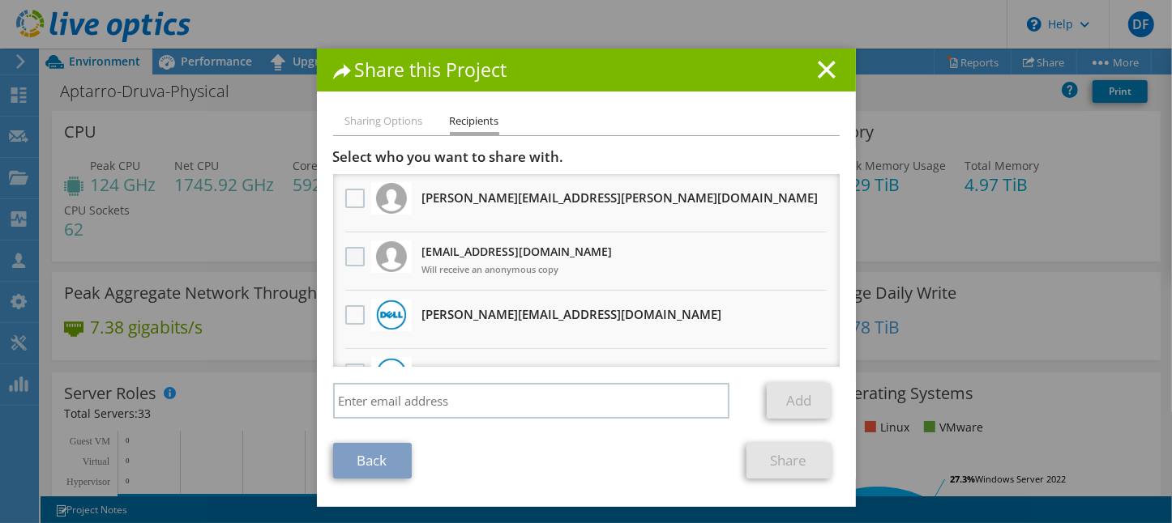
click at [345, 258] on label at bounding box center [356, 256] width 23 height 19
click at [0, 0] on input "checkbox" at bounding box center [0, 0] width 0 height 0
click at [771, 463] on link "Share" at bounding box center [788, 461] width 85 height 36
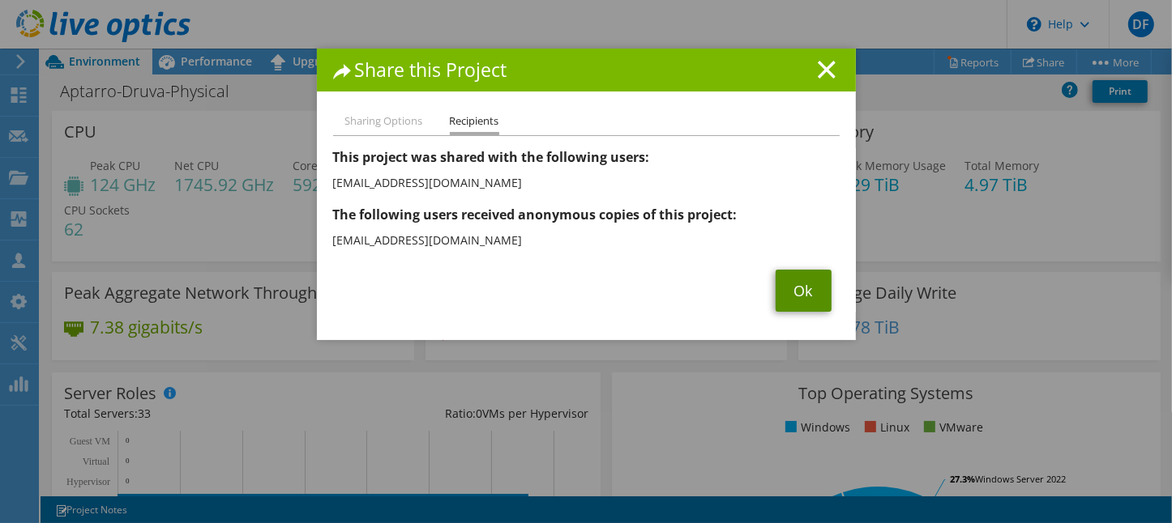
click at [784, 298] on link "Ok" at bounding box center [803, 291] width 56 height 42
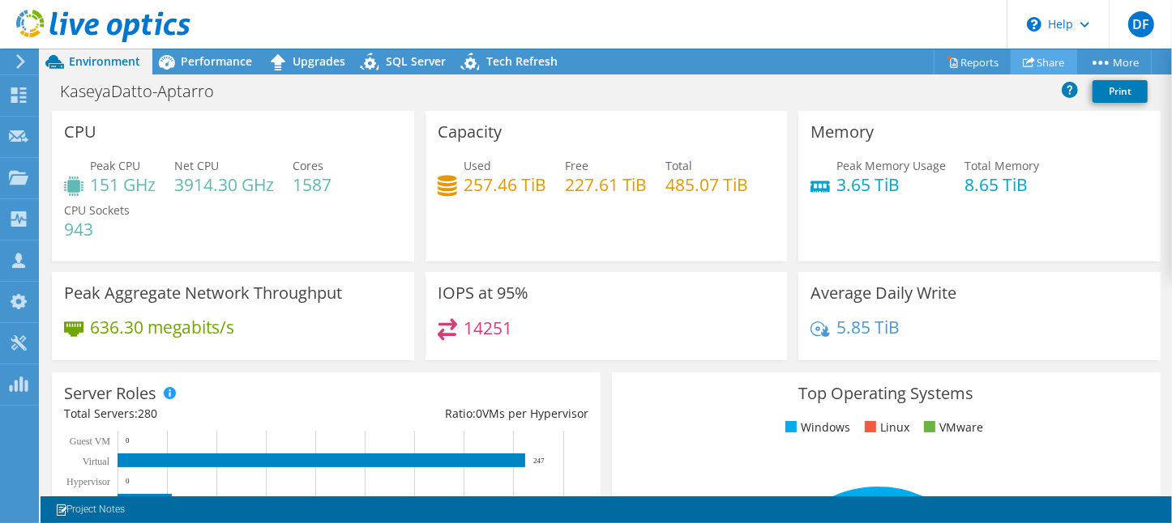
click at [1038, 58] on link "Share" at bounding box center [1043, 61] width 66 height 25
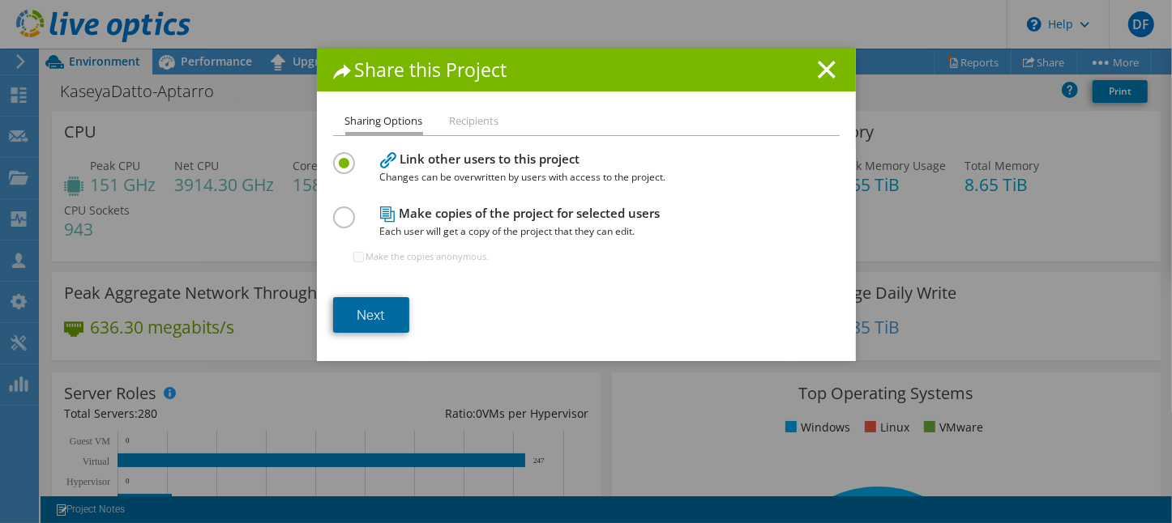
click at [379, 327] on link "Next" at bounding box center [371, 315] width 76 height 36
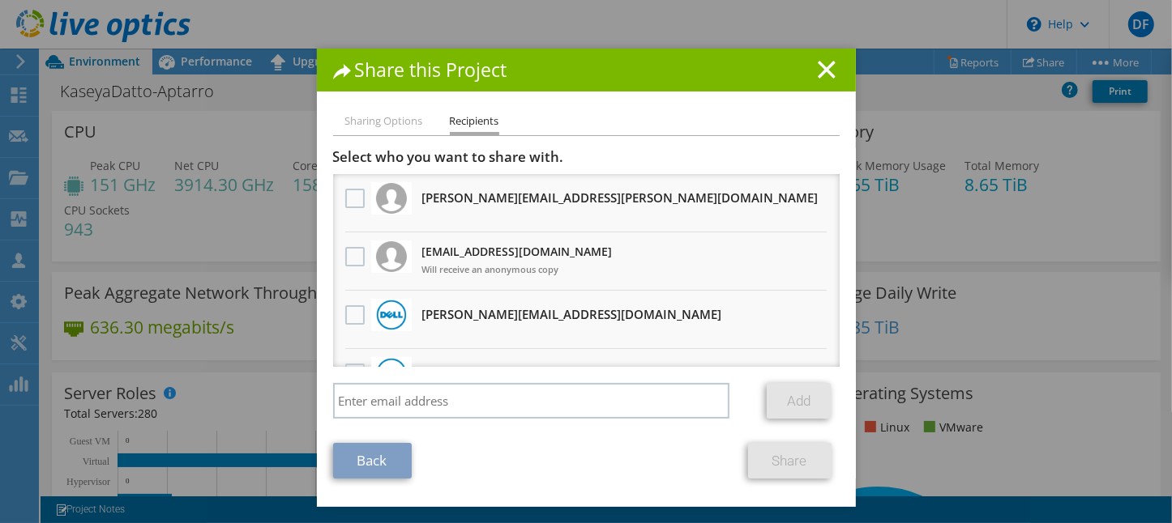
click at [353, 265] on div at bounding box center [355, 258] width 28 height 34
click at [345, 253] on label at bounding box center [356, 256] width 23 height 19
click at [0, 0] on input "checkbox" at bounding box center [0, 0] width 0 height 0
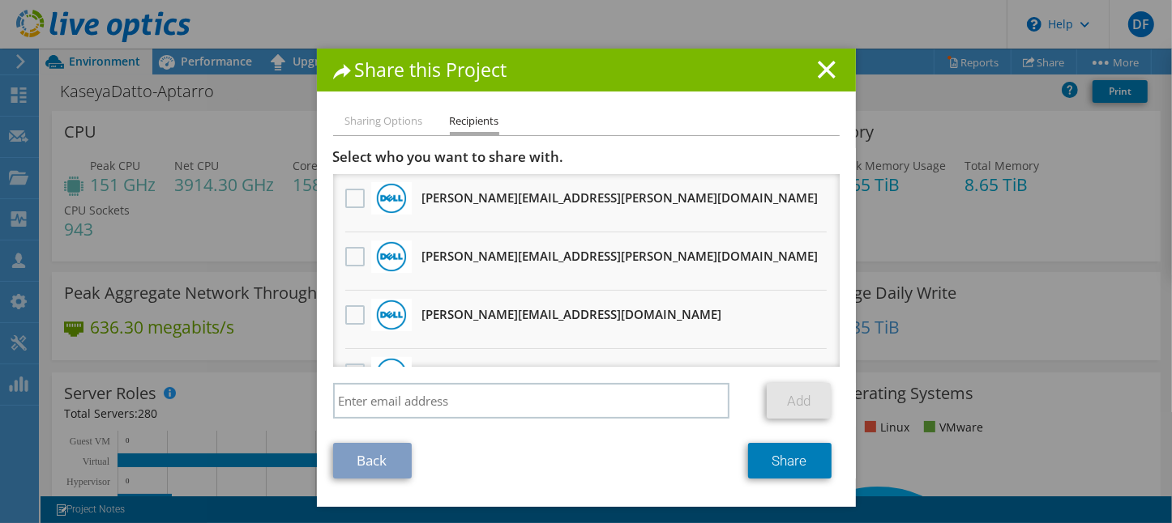
scroll to position [1350, 0]
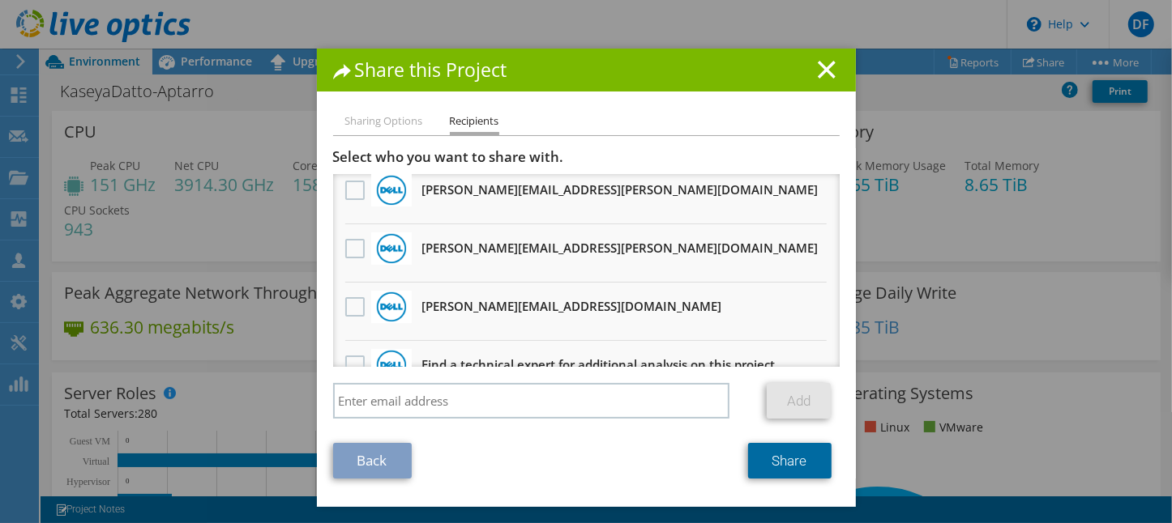
click at [775, 458] on link "Share" at bounding box center [789, 461] width 83 height 36
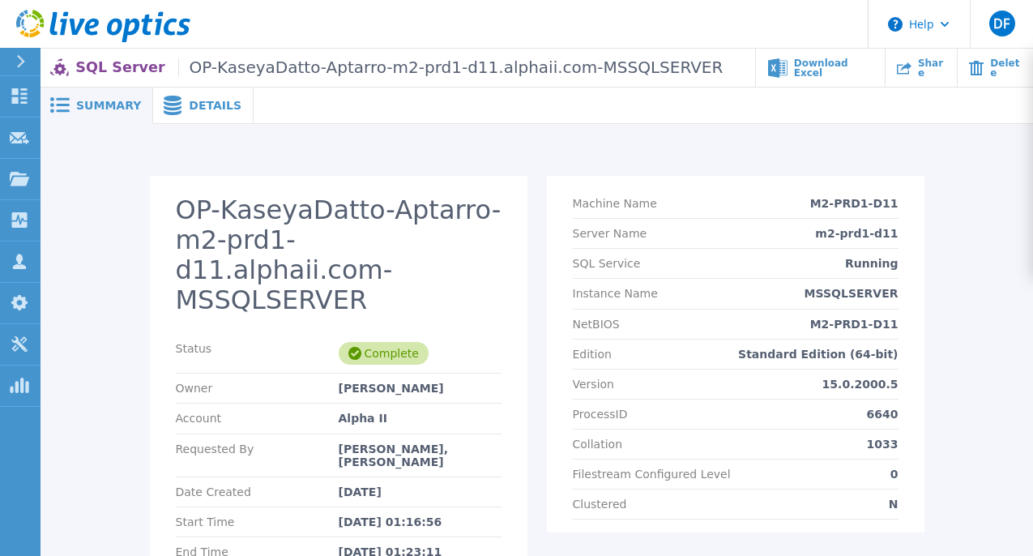
click at [203, 111] on span "Details" at bounding box center [215, 105] width 53 height 11
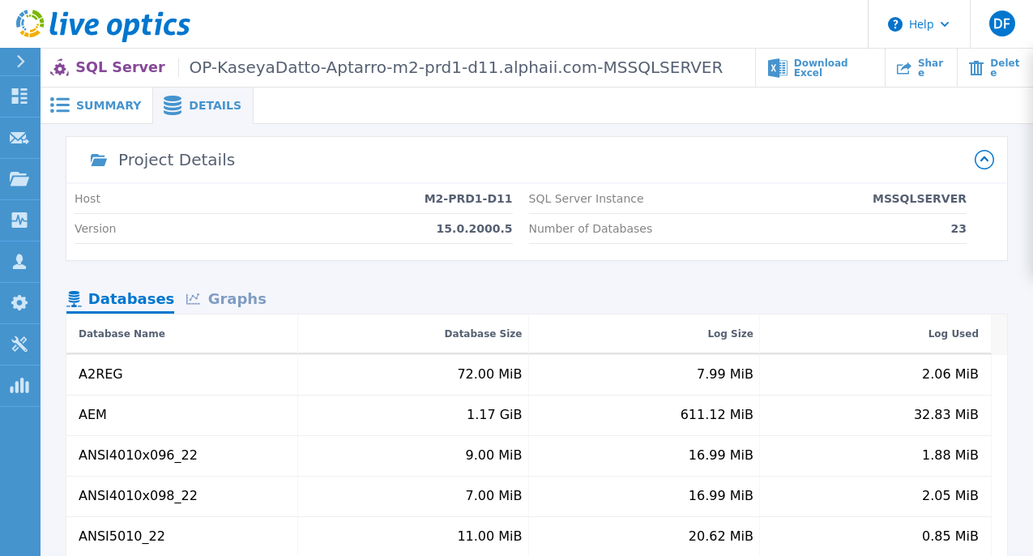
click at [109, 113] on div "Summary" at bounding box center [97, 106] width 113 height 36
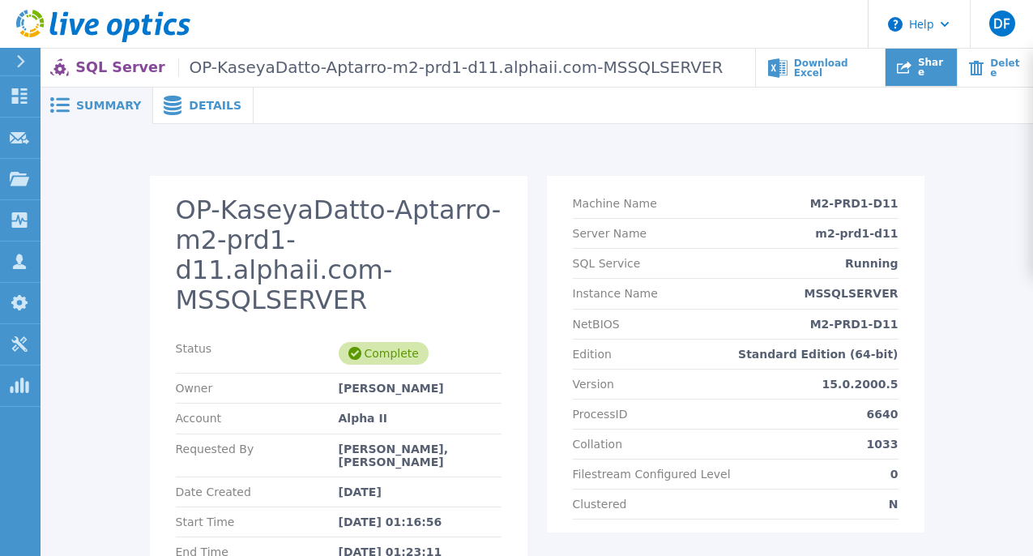
click at [925, 77] on div "Share" at bounding box center [921, 68] width 71 height 38
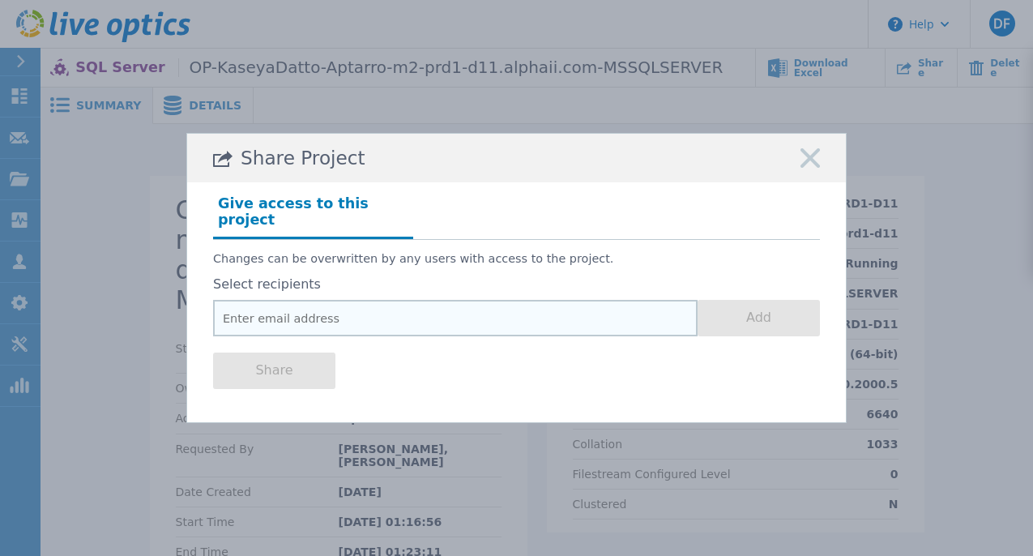
click at [456, 312] on input "email" at bounding box center [455, 318] width 485 height 36
paste input "[EMAIL_ADDRESS][DOMAIN_NAME]"
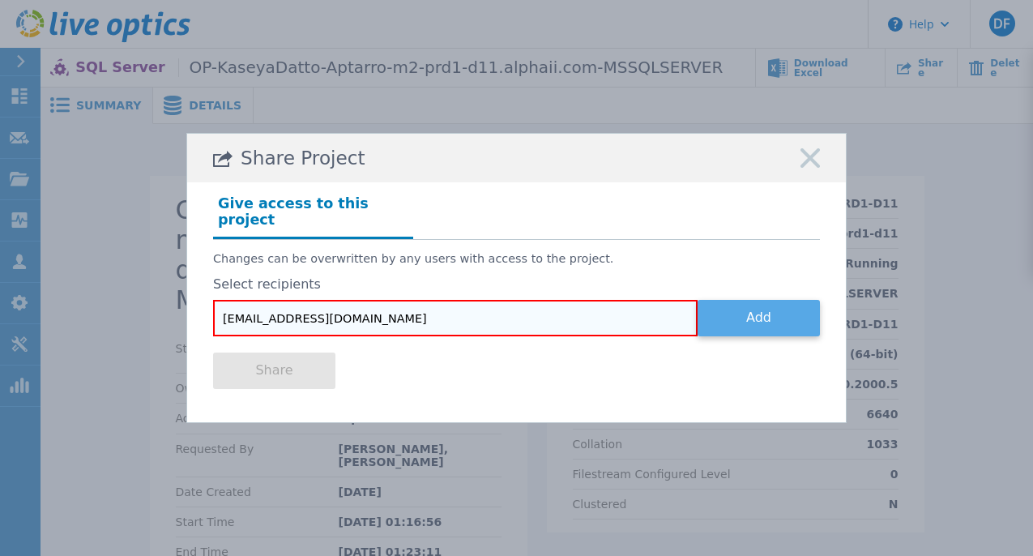
type input "[EMAIL_ADDRESS][DOMAIN_NAME]"
click at [751, 305] on button "Add" at bounding box center [759, 318] width 122 height 36
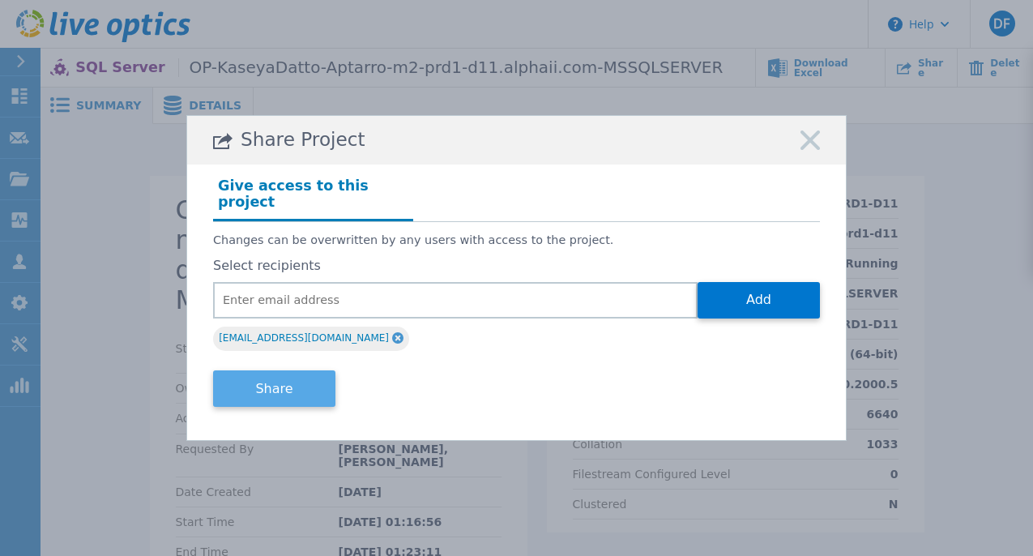
click at [298, 385] on button "Share" at bounding box center [274, 388] width 122 height 36
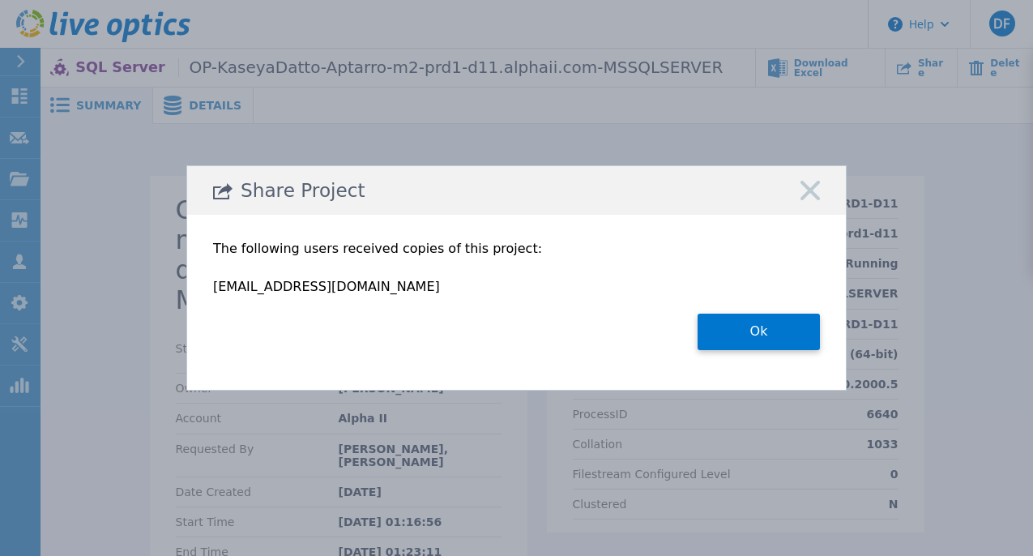
click at [742, 327] on button "Ok" at bounding box center [759, 332] width 122 height 36
